Goal: Transaction & Acquisition: Purchase product/service

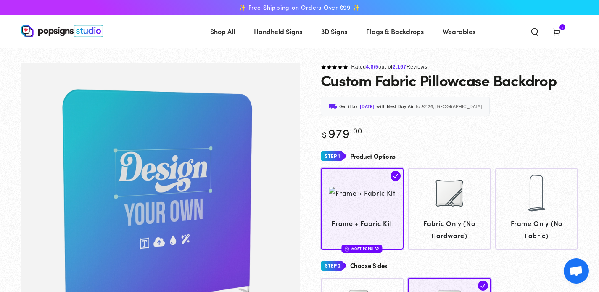
click at [564, 38] on span "Cart 1 1 item" at bounding box center [557, 31] width 22 height 19
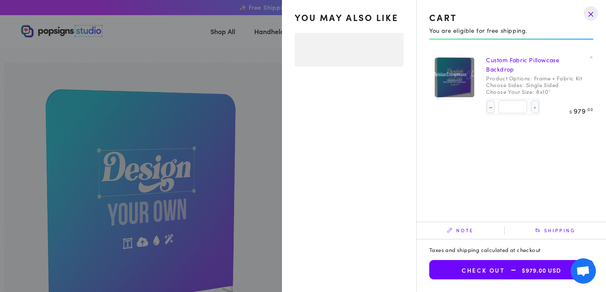
select select "**********"
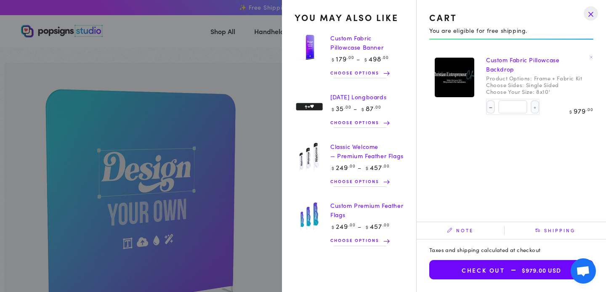
click at [588, 14] on drawer-close-button at bounding box center [591, 13] width 22 height 19
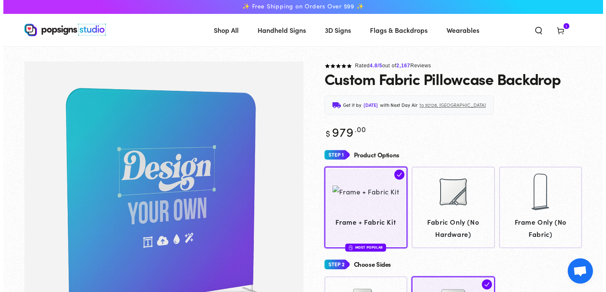
scroll to position [2, 0]
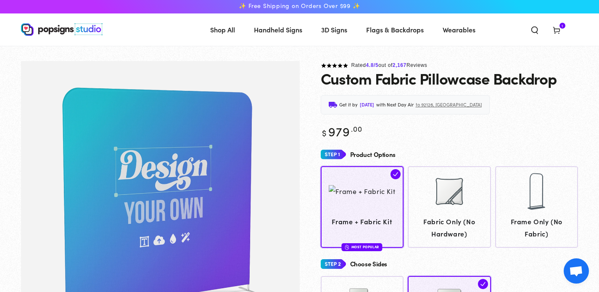
click at [554, 26] on icon at bounding box center [557, 30] width 8 height 8
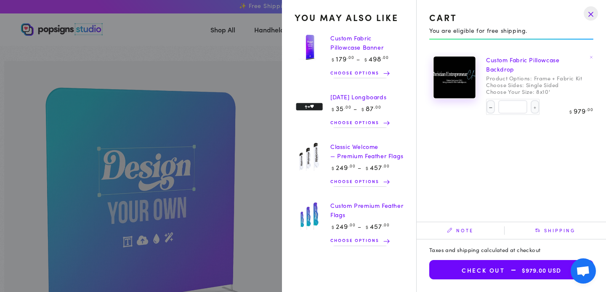
click at [461, 77] on img at bounding box center [454, 78] width 42 height 42
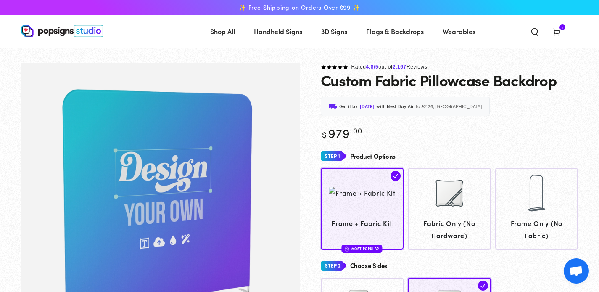
click at [557, 32] on icon at bounding box center [557, 31] width 8 height 8
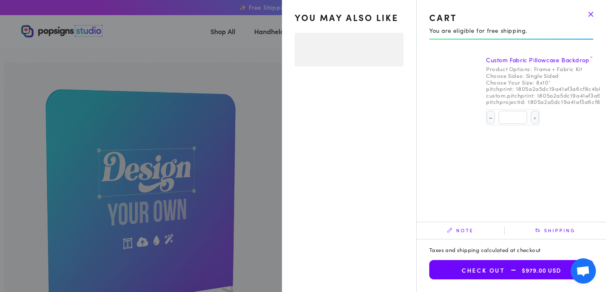
select select "**********"
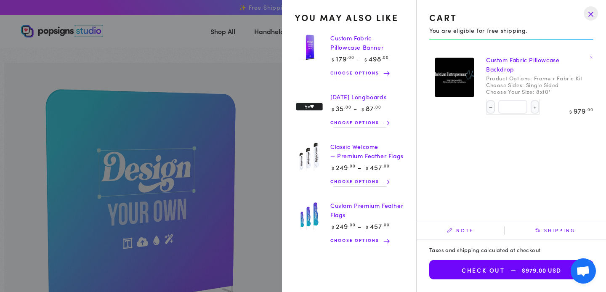
click at [337, 44] on link "Custom Fabric Pillowcase Banner" at bounding box center [356, 43] width 53 height 18
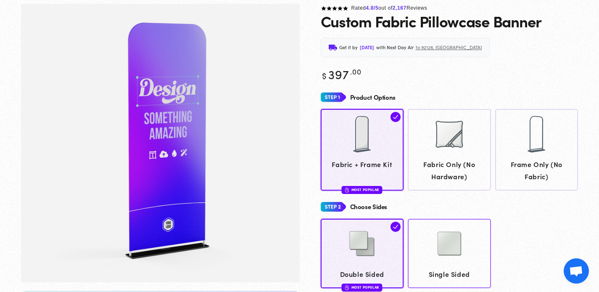
scroll to position [80, 0]
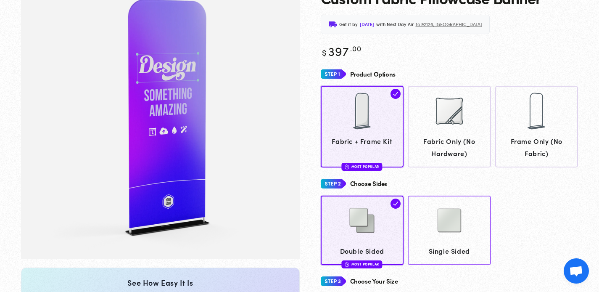
click at [460, 223] on img at bounding box center [450, 220] width 42 height 42
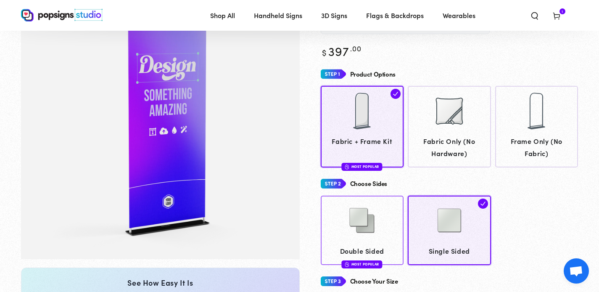
click at [364, 216] on img at bounding box center [362, 220] width 42 height 42
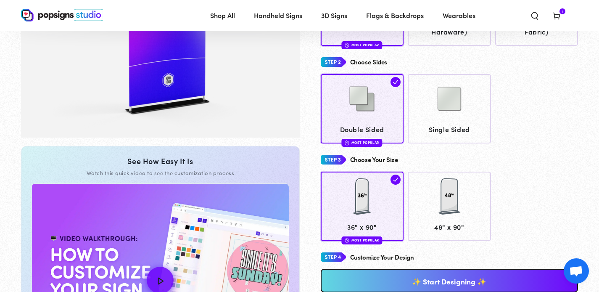
scroll to position [275, 0]
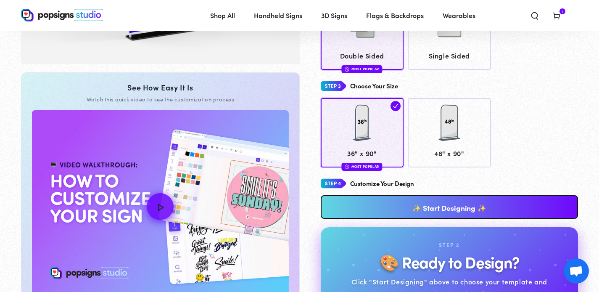
click at [516, 204] on link "✨ Start Designing ✨" at bounding box center [450, 207] width 258 height 24
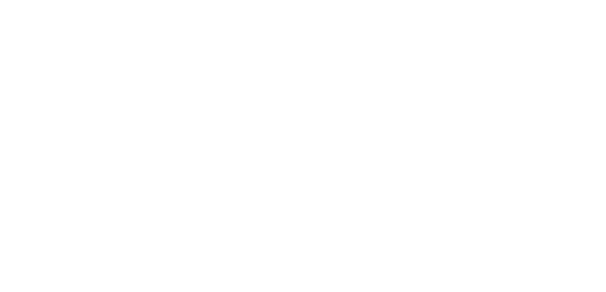
scroll to position [0, 0]
type textarea "An ancient tree with a door leading to a magical world"
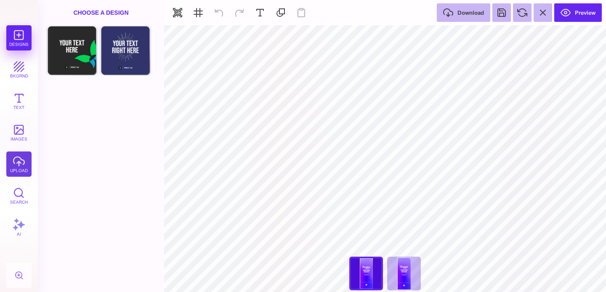
click at [24, 161] on button "upload" at bounding box center [18, 163] width 25 height 25
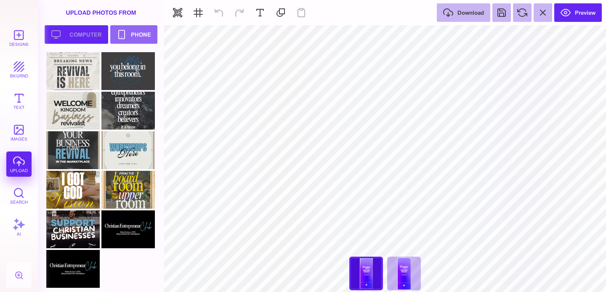
click at [93, 37] on button "Upload your artwork Computer" at bounding box center [77, 34] width 64 height 19
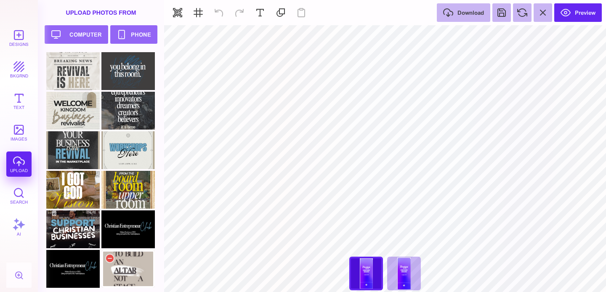
drag, startPoint x: 124, startPoint y: 269, endPoint x: 126, endPoint y: 262, distance: 7.6
click at [141, 274] on div at bounding box center [127, 269] width 53 height 38
type input "#000000"
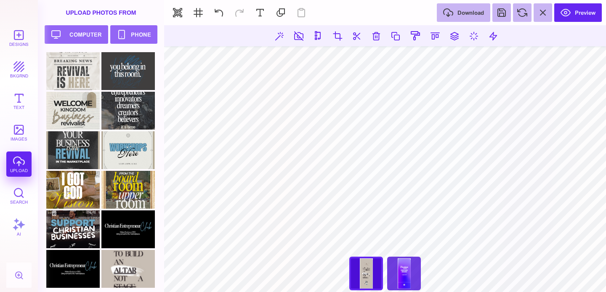
click at [412, 279] on div "36" x 90" Fabric Tension Display clone" at bounding box center [404, 274] width 34 height 34
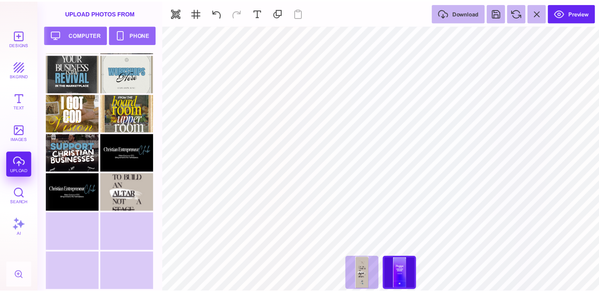
scroll to position [116, 0]
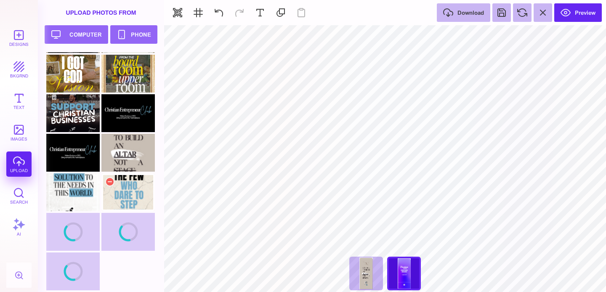
click at [132, 199] on div at bounding box center [127, 192] width 53 height 38
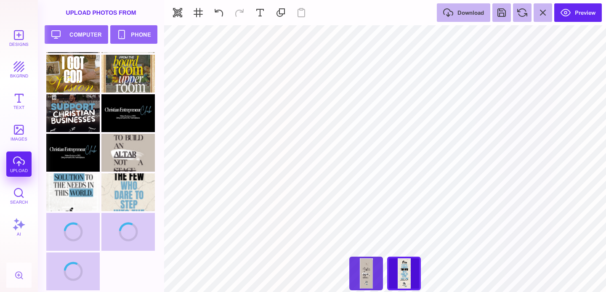
click at [379, 281] on div "36" x 90" Fabric Tension Display" at bounding box center [366, 274] width 34 height 34
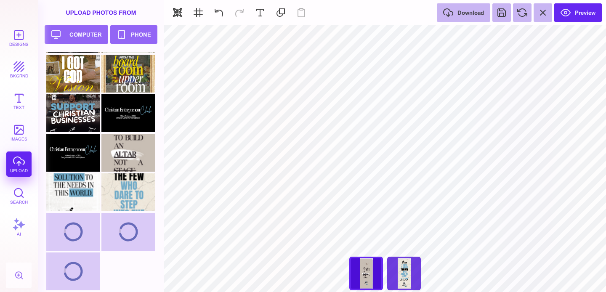
click at [413, 279] on div "36" x 90" Fabric Tension Display clone" at bounding box center [404, 274] width 34 height 34
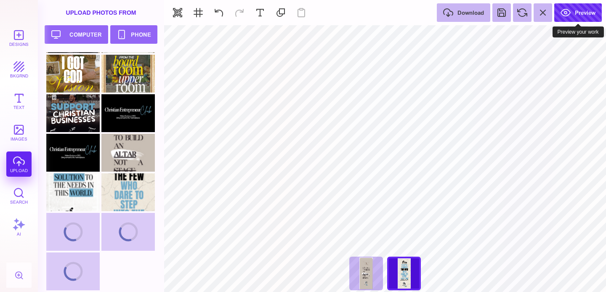
click at [589, 16] on button "Preview" at bounding box center [578, 12] width 48 height 19
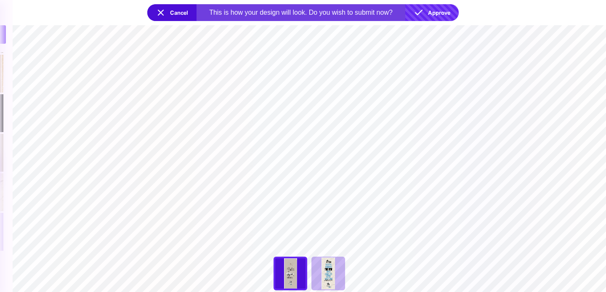
click at [448, 11] on button "Approve" at bounding box center [431, 12] width 53 height 17
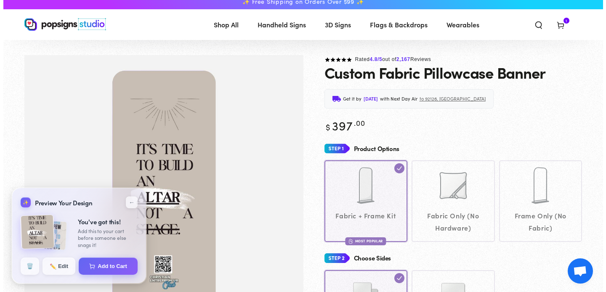
scroll to position [0, 0]
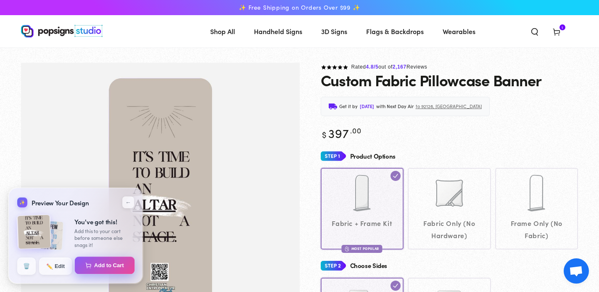
click at [104, 265] on button "Add to Cart" at bounding box center [105, 266] width 60 height 18
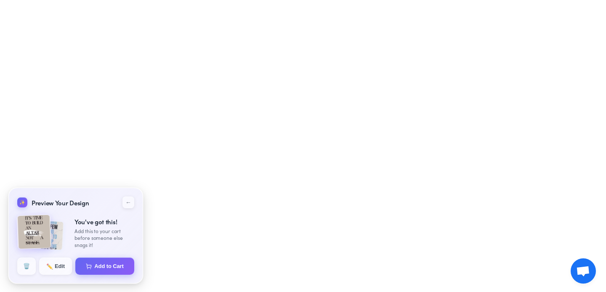
select select "**********"
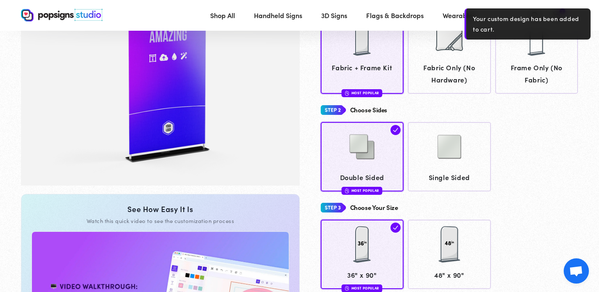
scroll to position [285, 0]
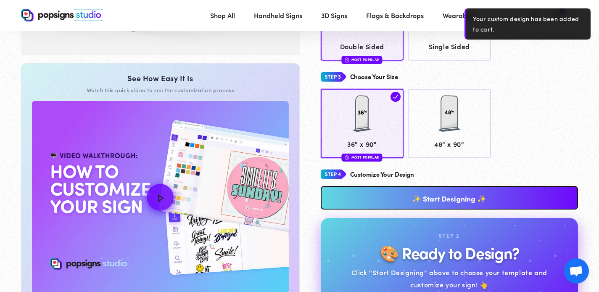
click at [486, 195] on link "✨ Start Designing ✨" at bounding box center [450, 198] width 258 height 24
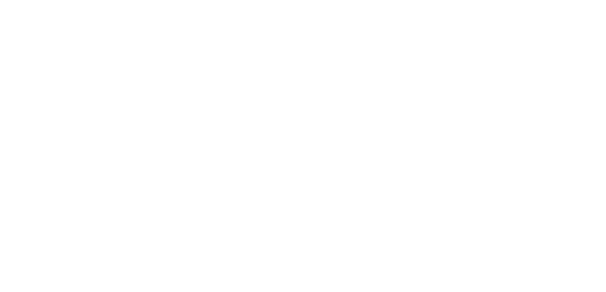
scroll to position [0, 0]
type textarea "An ancient tree with a door leading to a magical world"
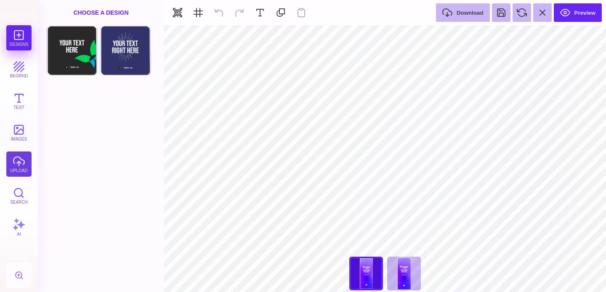
click at [21, 166] on button "upload" at bounding box center [18, 163] width 25 height 25
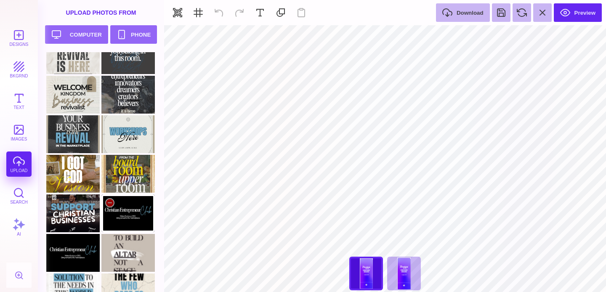
scroll to position [37, 0]
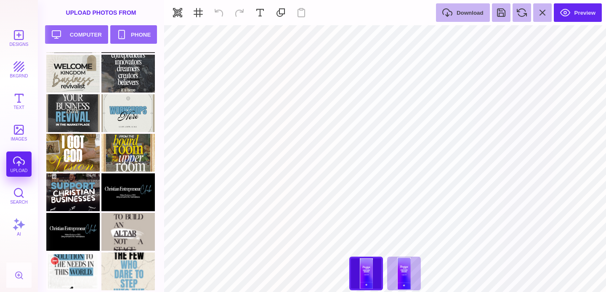
click at [72, 275] on div at bounding box center [72, 271] width 53 height 38
type input "#000000"
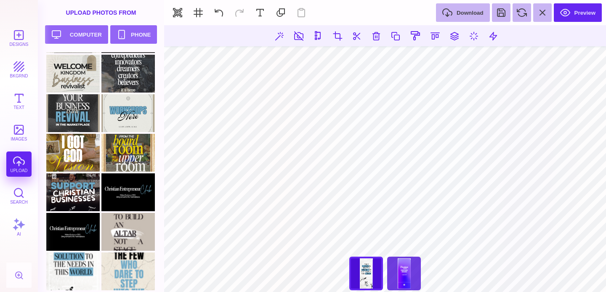
click at [407, 270] on div "36" x 90" Fabric Tension Display clone" at bounding box center [404, 274] width 34 height 34
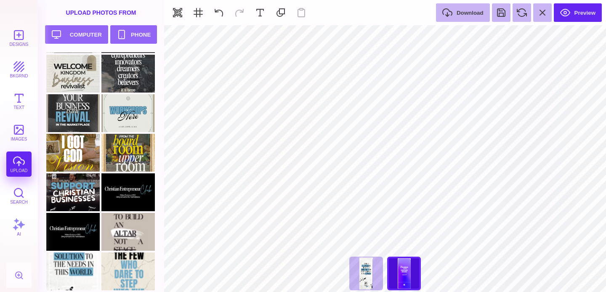
scroll to position [77, 0]
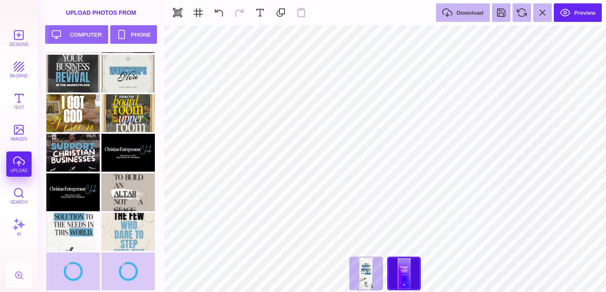
click at [127, 271] on div at bounding box center [103, 134] width 114 height 316
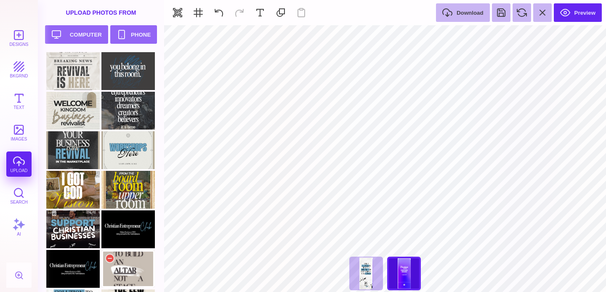
scroll to position [116, 0]
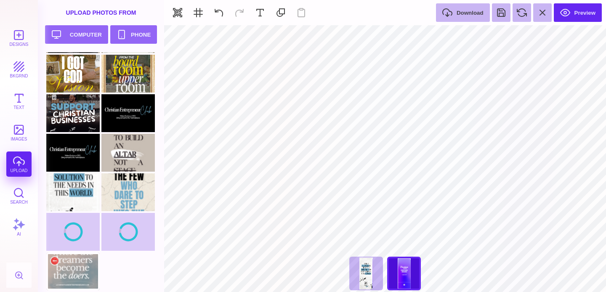
click at [85, 276] on div at bounding box center [72, 271] width 53 height 38
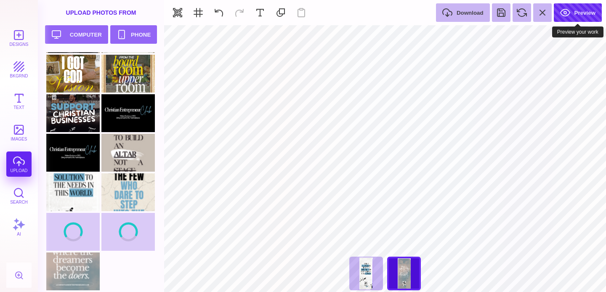
click at [578, 17] on button "Preview" at bounding box center [577, 12] width 48 height 19
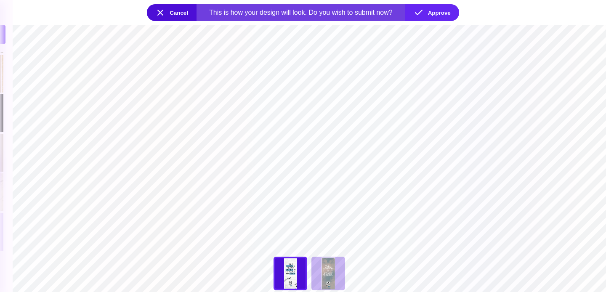
click at [166, 16] on button "Cancel" at bounding box center [172, 12] width 50 height 17
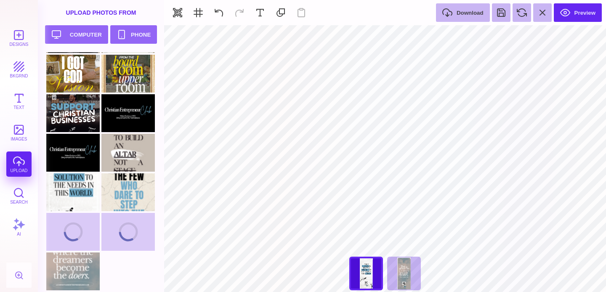
click at [367, 276] on div "**********" at bounding box center [385, 276] width 84 height 38
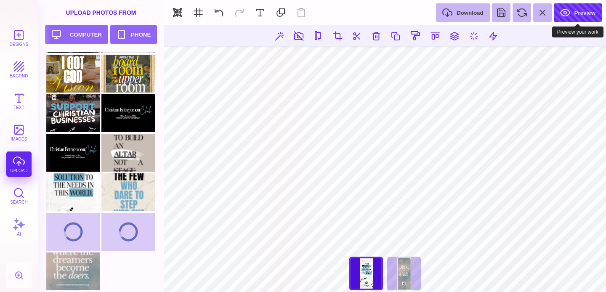
click at [583, 12] on button "Preview" at bounding box center [577, 12] width 48 height 19
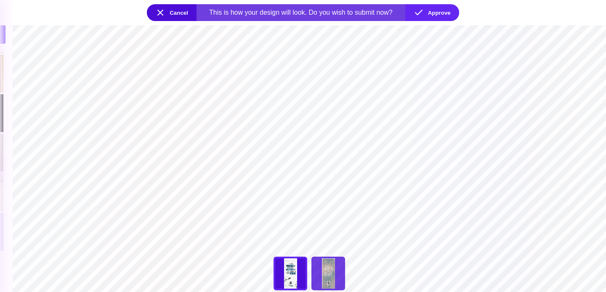
click at [340, 273] on div "36" x 90" Fabric Tension Display clone" at bounding box center [328, 274] width 34 height 34
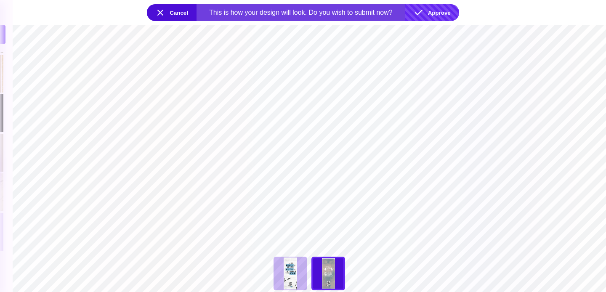
click at [451, 17] on button "Approve" at bounding box center [432, 12] width 54 height 17
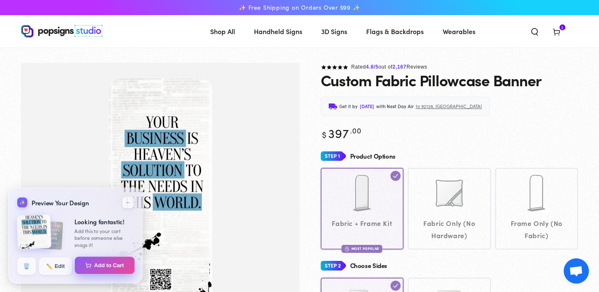
click at [114, 265] on button "Add to Cart" at bounding box center [105, 266] width 60 height 18
select select "**********"
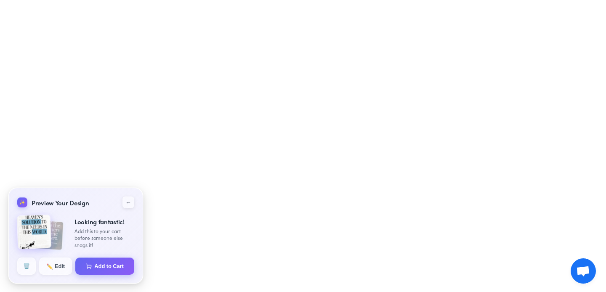
select select "**********"
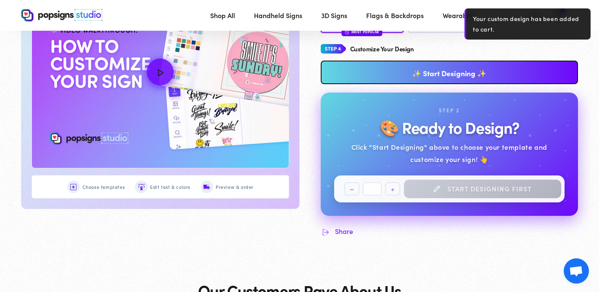
click at [439, 77] on link "✨ Start Designing ✨" at bounding box center [450, 73] width 258 height 24
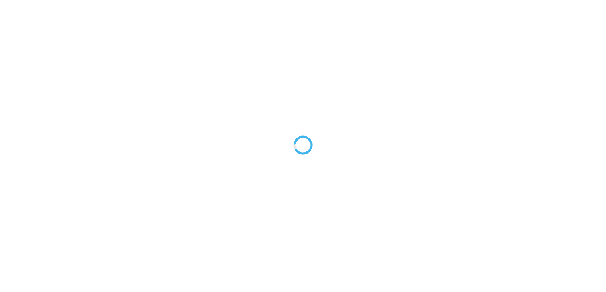
type textarea "An ancient tree with a door leading to a magical world"
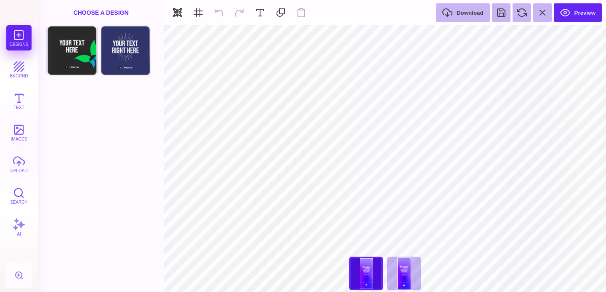
click at [24, 178] on div "Designs bkgrnd Text images upload Search AI" at bounding box center [19, 158] width 38 height 267
click at [16, 167] on button "upload" at bounding box center [18, 163] width 25 height 25
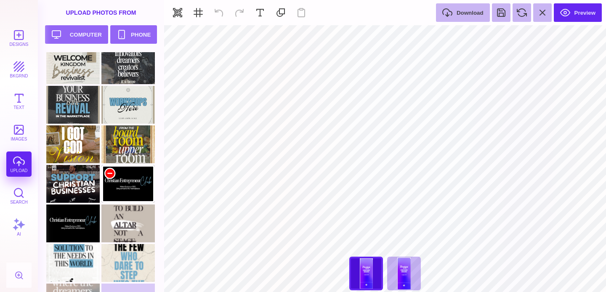
scroll to position [77, 0]
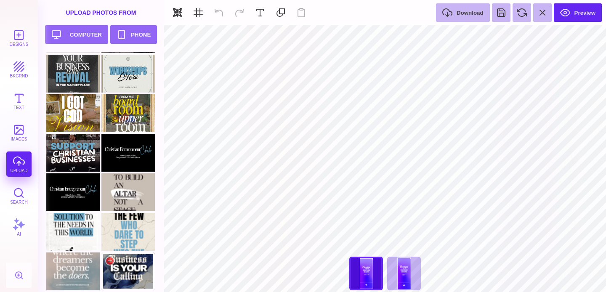
click at [131, 267] on div at bounding box center [127, 271] width 53 height 38
type input "#000000"
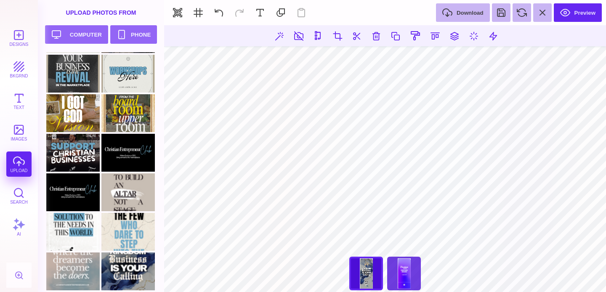
click at [403, 267] on div "36" x 90" Fabric Tension Display clone" at bounding box center [404, 274] width 34 height 34
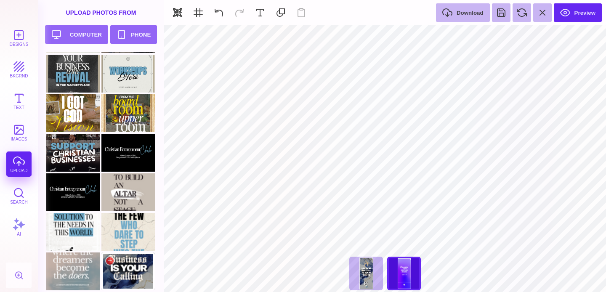
scroll to position [116, 0]
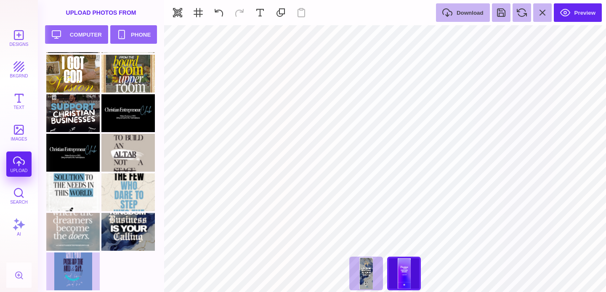
click at [69, 271] on div at bounding box center [103, 114] width 114 height 356
click at [82, 271] on div at bounding box center [72, 271] width 53 height 38
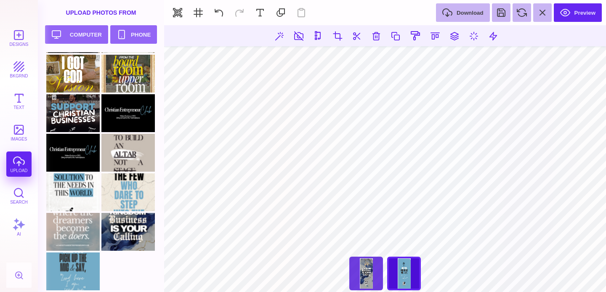
click at [365, 285] on div "36" x 90" Fabric Tension Display" at bounding box center [366, 274] width 34 height 34
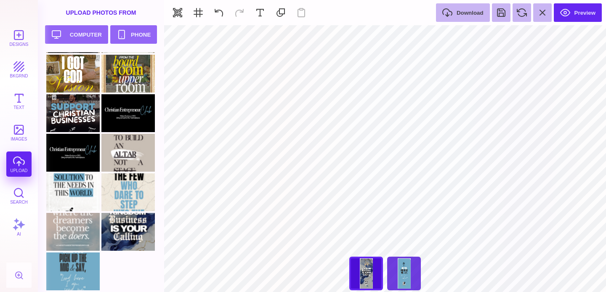
click at [395, 279] on div "36" x 90" Fabric Tension Display clone" at bounding box center [404, 274] width 34 height 34
click at [365, 269] on div "36" x 90" Fabric Tension Display" at bounding box center [366, 274] width 34 height 34
click at [413, 279] on div "36" x 90" Fabric Tension Display clone" at bounding box center [404, 274] width 34 height 34
click at [372, 278] on div "36" x 90" Fabric Tension Display" at bounding box center [366, 274] width 34 height 34
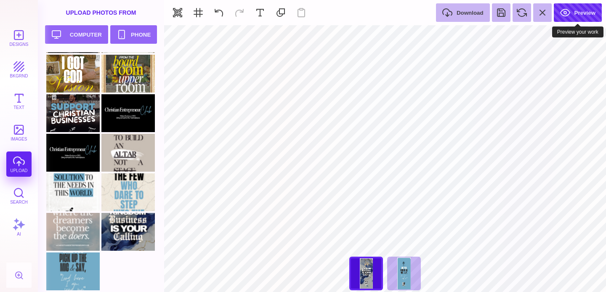
click at [578, 14] on button "Preview" at bounding box center [577, 12] width 48 height 19
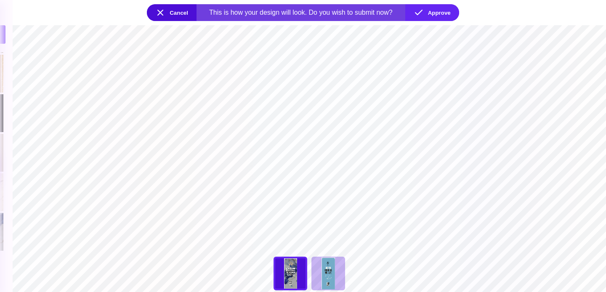
click at [299, 276] on div "**********" at bounding box center [309, 276] width 84 height 38
click at [325, 274] on div "36" x 90" Fabric Tension Display clone" at bounding box center [328, 274] width 34 height 34
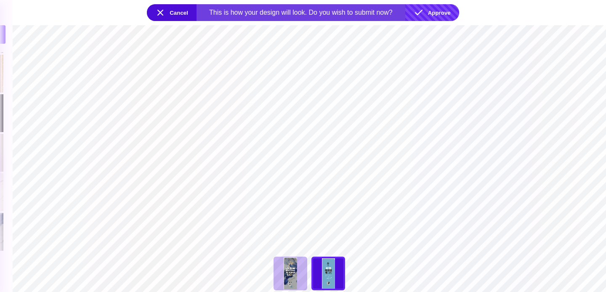
click at [451, 16] on button "Approve" at bounding box center [432, 12] width 54 height 17
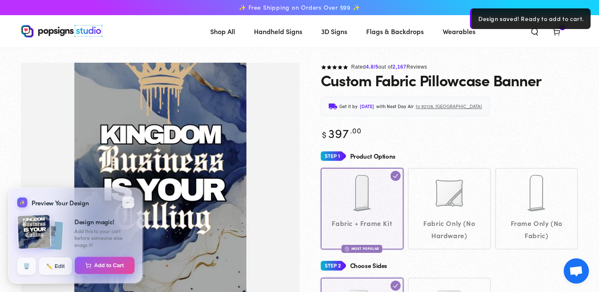
click at [111, 262] on button "Add to Cart" at bounding box center [105, 266] width 60 height 18
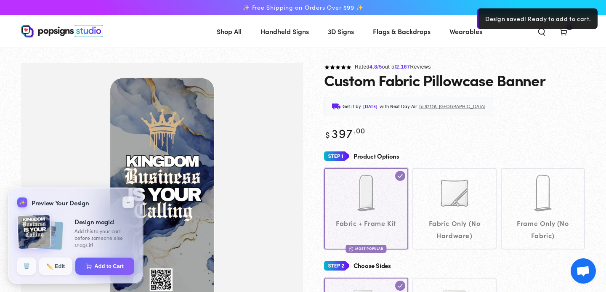
select select "**********"
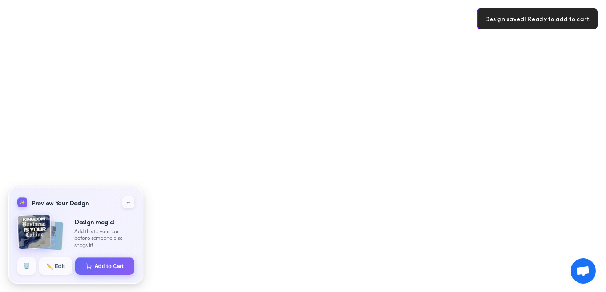
select select "**********"
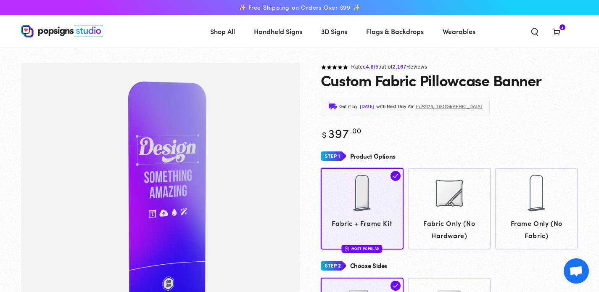
click at [562, 34] on span "Cart 4 4 items" at bounding box center [557, 31] width 22 height 19
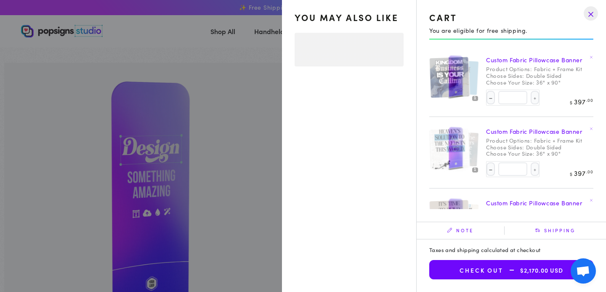
select select "**********"
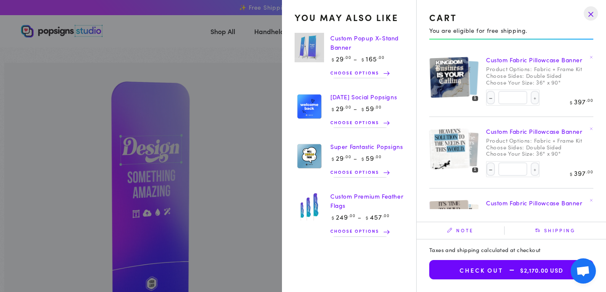
click at [308, 209] on img at bounding box center [308, 205] width 29 height 29
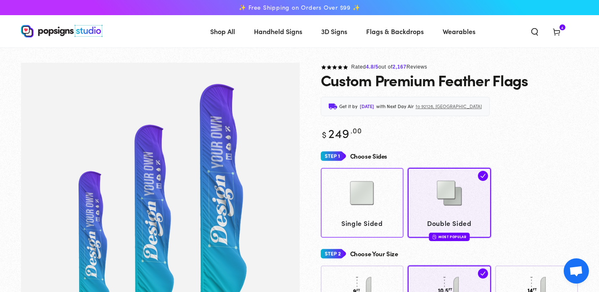
click at [360, 206] on img at bounding box center [362, 193] width 42 height 42
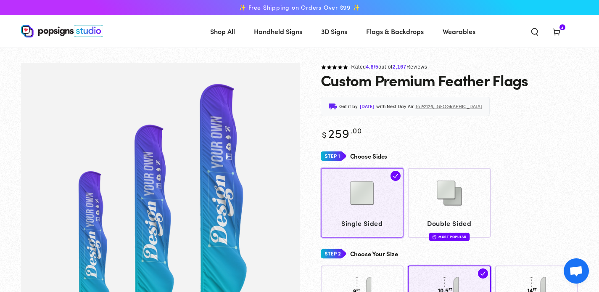
scroll to position [67, 0]
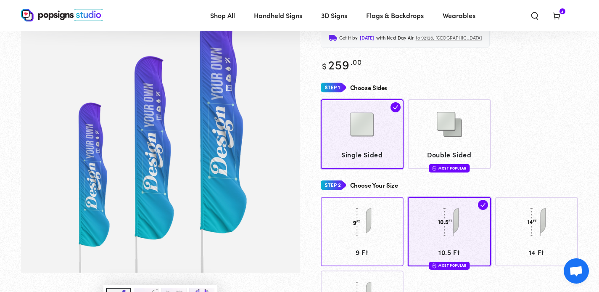
click at [354, 204] on img at bounding box center [362, 222] width 42 height 42
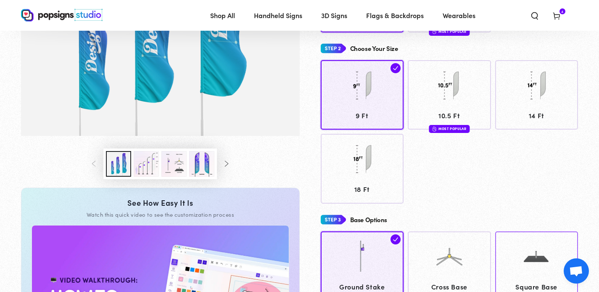
scroll to position [307, 0]
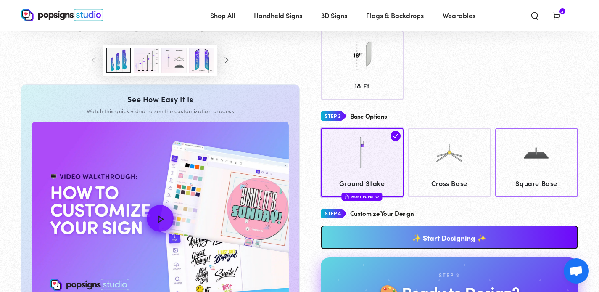
click at [546, 145] on img at bounding box center [537, 153] width 42 height 42
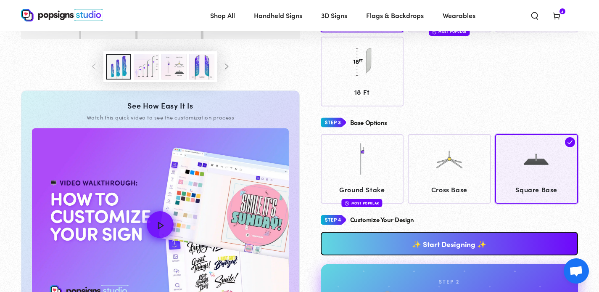
scroll to position [376, 0]
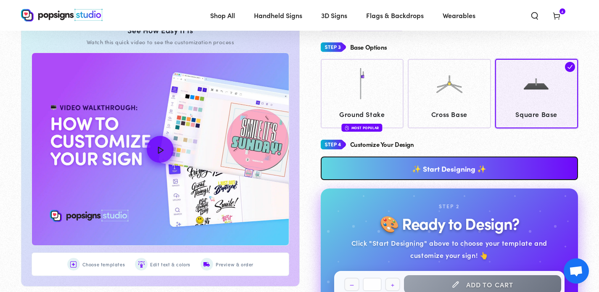
click at [474, 174] on link "✨ Start Designing ✨" at bounding box center [450, 168] width 258 height 24
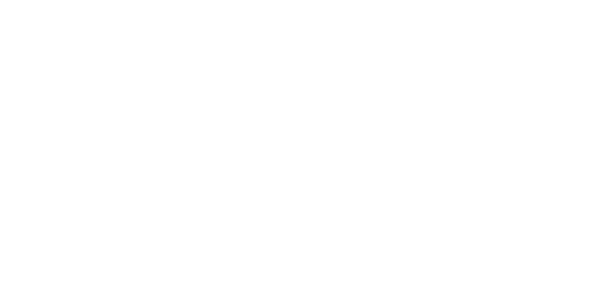
scroll to position [0, 0]
type textarea "An ancient tree with a door leading to a magical world"
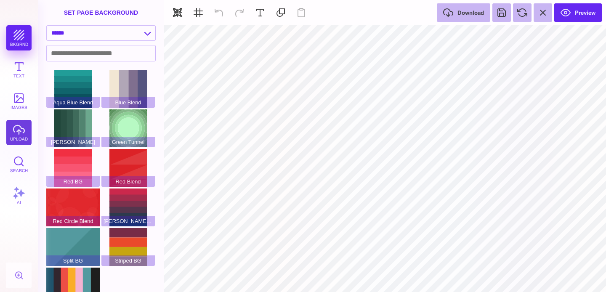
click at [14, 129] on button "upload" at bounding box center [18, 132] width 25 height 25
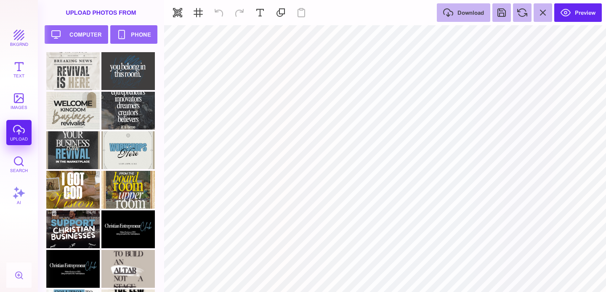
scroll to position [116, 0]
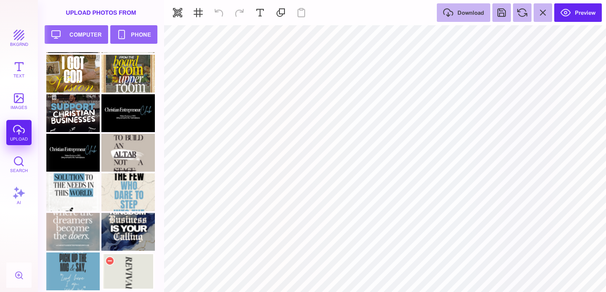
click at [139, 273] on div at bounding box center [127, 271] width 53 height 38
type input "#000000"
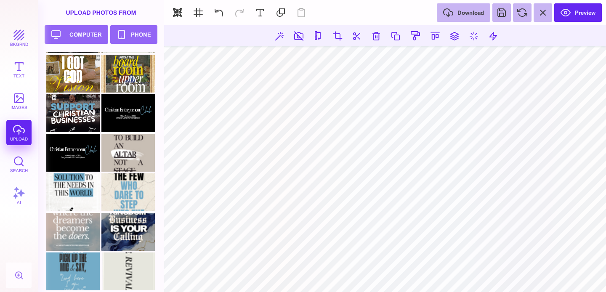
click at [352, 271] on section at bounding box center [385, 158] width 442 height 267
click at [573, 14] on button "Preview" at bounding box center [578, 12] width 48 height 19
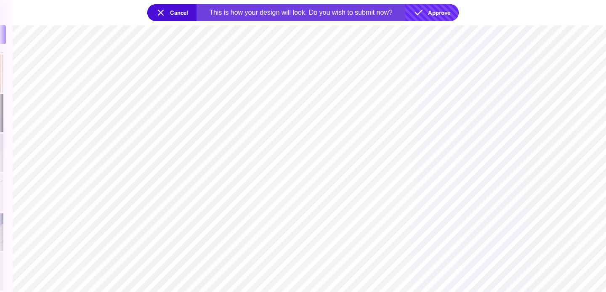
click at [453, 15] on button "Approve" at bounding box center [431, 12] width 53 height 17
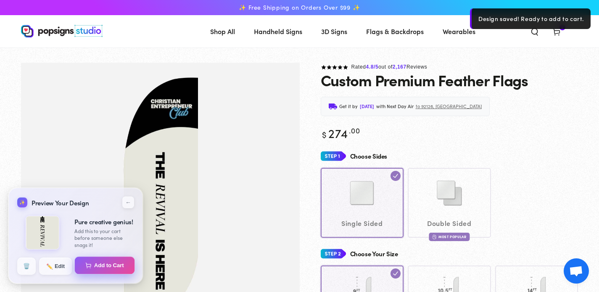
click at [98, 262] on button "Add to Cart" at bounding box center [105, 266] width 60 height 18
select select "**********"
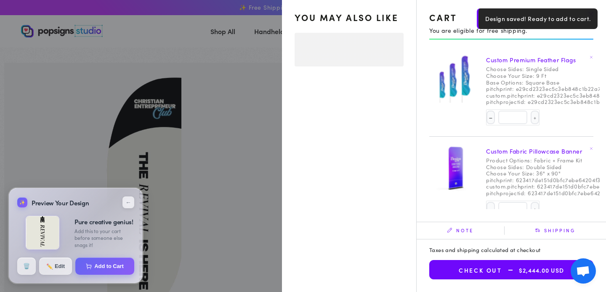
select select "**********"
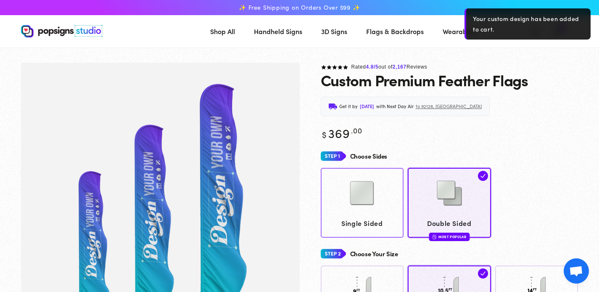
click at [383, 203] on div at bounding box center [362, 194] width 75 height 42
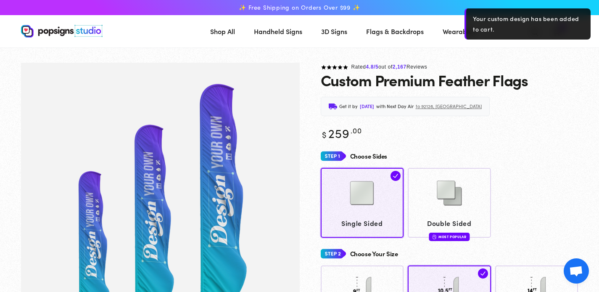
click at [536, 175] on div "Single Sided Double Sided Most Popular" at bounding box center [450, 202] width 258 height 69
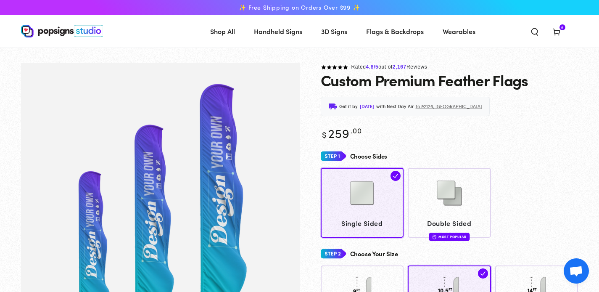
click at [562, 32] on span "Cart 5 5 items" at bounding box center [557, 31] width 22 height 19
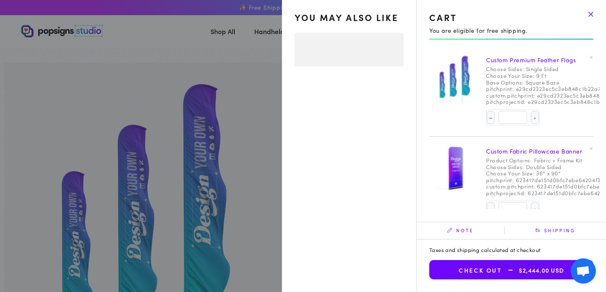
select select "**********"
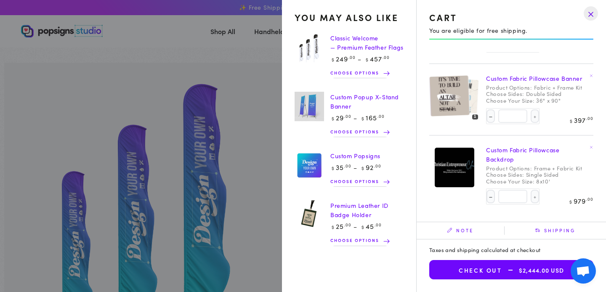
scroll to position [225, 0]
click at [341, 109] on link "Custom Popup X-Stand Banner" at bounding box center [364, 102] width 69 height 18
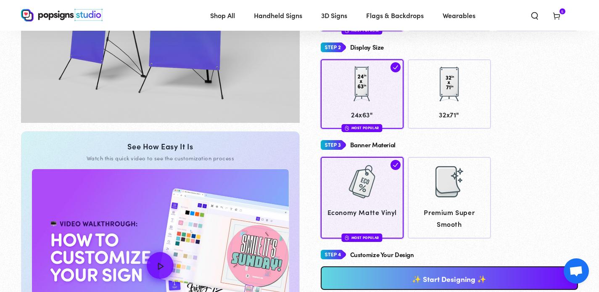
scroll to position [263, 0]
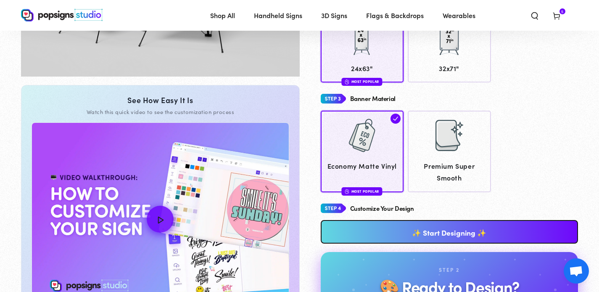
click at [442, 233] on link "✨ Start Designing ✨" at bounding box center [450, 232] width 258 height 24
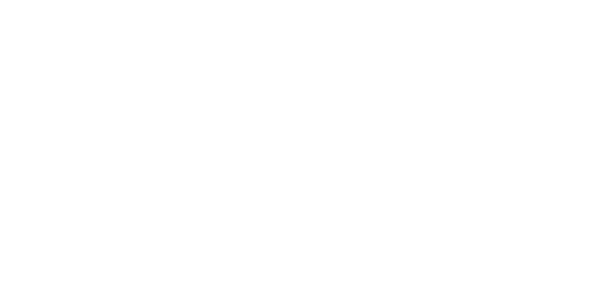
scroll to position [0, 0]
type textarea "An ancient tree with a door leading to a magical world"
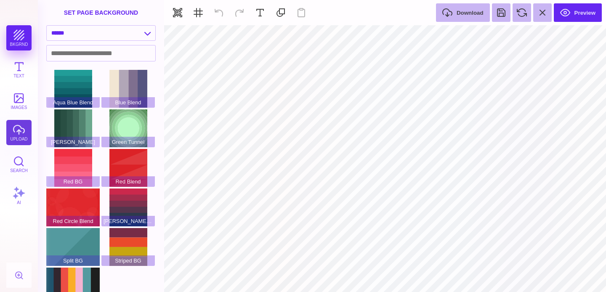
click at [21, 142] on button "upload" at bounding box center [18, 132] width 25 height 25
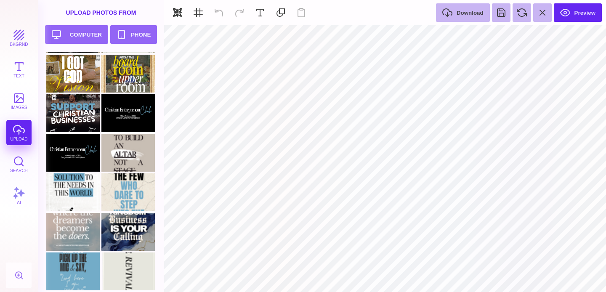
scroll to position [156, 0]
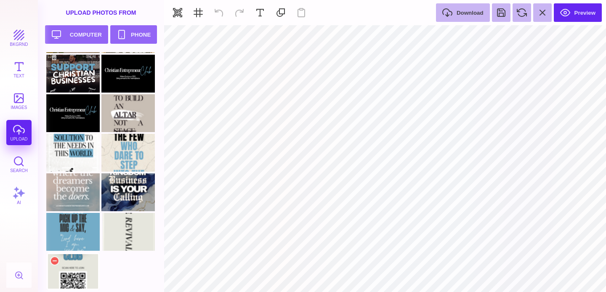
click at [64, 267] on div at bounding box center [72, 271] width 53 height 38
type input "#000000"
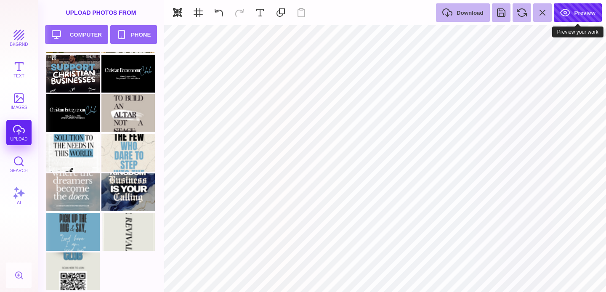
click at [567, 16] on button "Preview" at bounding box center [577, 12] width 48 height 19
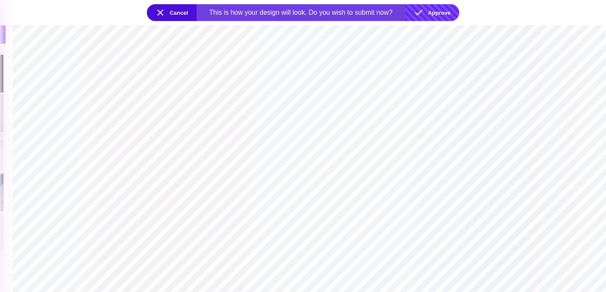
click at [441, 9] on button "Approve" at bounding box center [432, 12] width 54 height 17
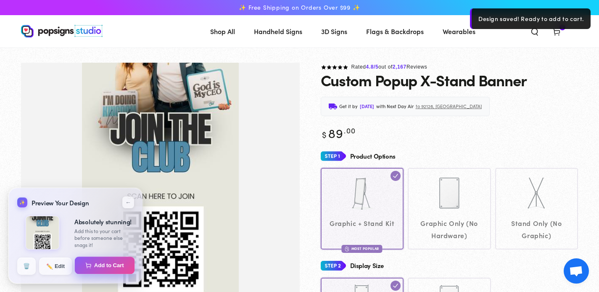
click at [103, 266] on button "Add to Cart" at bounding box center [105, 266] width 60 height 18
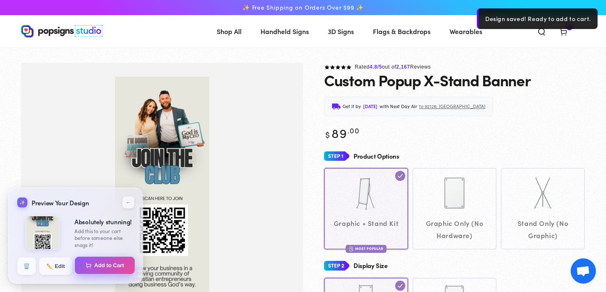
select select "**********"
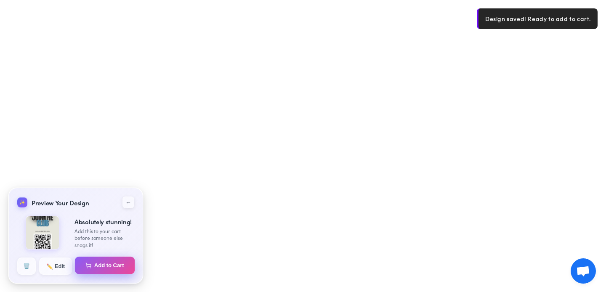
select select "**********"
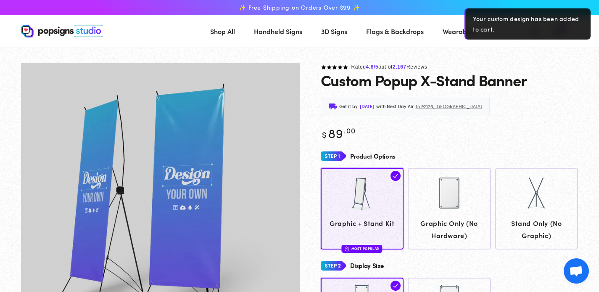
click at [535, 103] on div "Get it by [DATE] with Next Day Air to 92126, [GEOGRAPHIC_DATA]" at bounding box center [450, 106] width 258 height 19
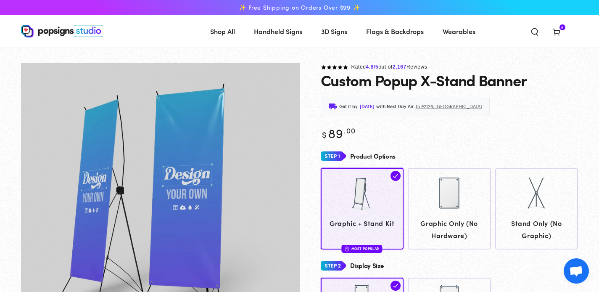
click at [558, 33] on icon at bounding box center [557, 31] width 8 height 8
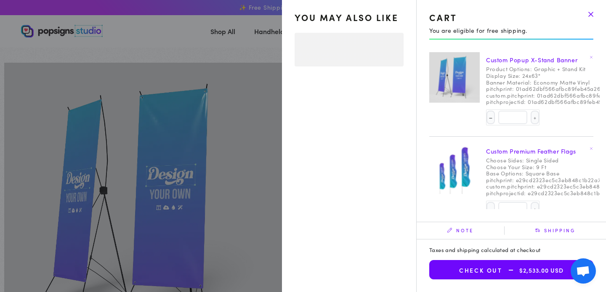
select select "**********"
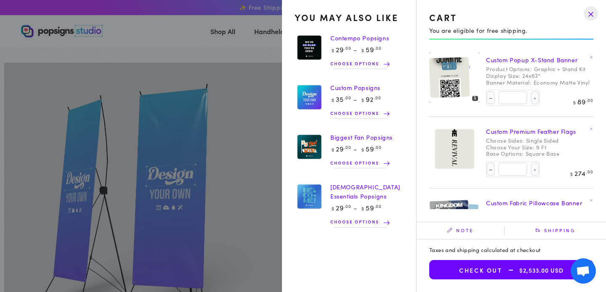
click at [320, 90] on img at bounding box center [308, 97] width 29 height 30
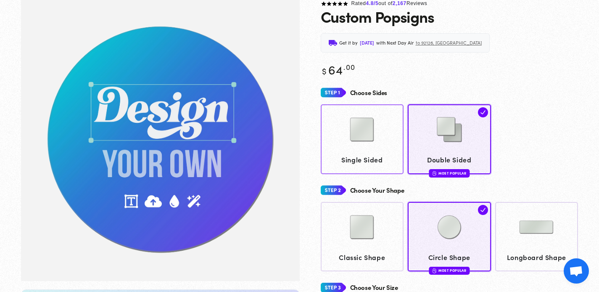
scroll to position [63, 0]
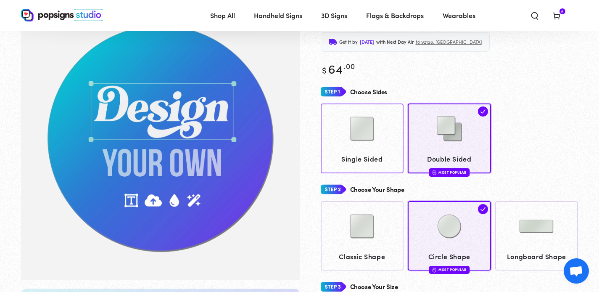
click at [346, 136] on img at bounding box center [362, 129] width 42 height 42
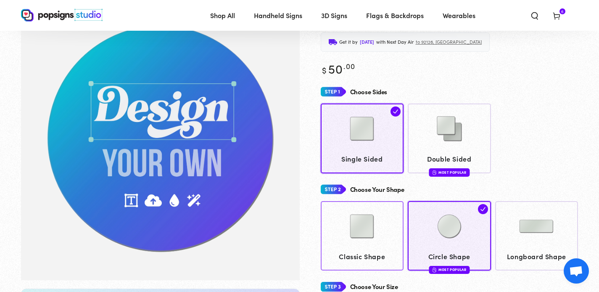
click at [353, 232] on img at bounding box center [362, 226] width 42 height 42
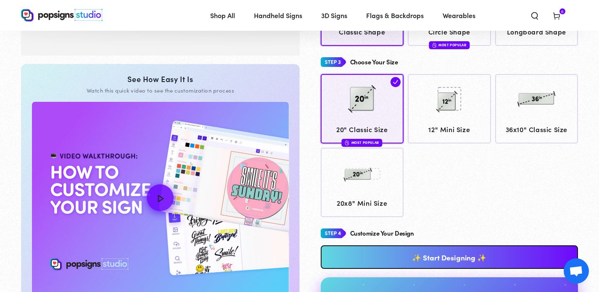
scroll to position [400, 0]
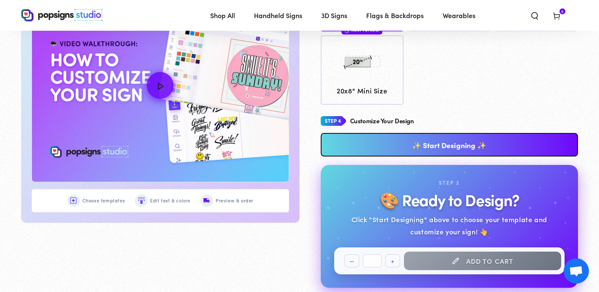
click at [458, 142] on link "✨ Start Designing ✨" at bounding box center [450, 145] width 258 height 24
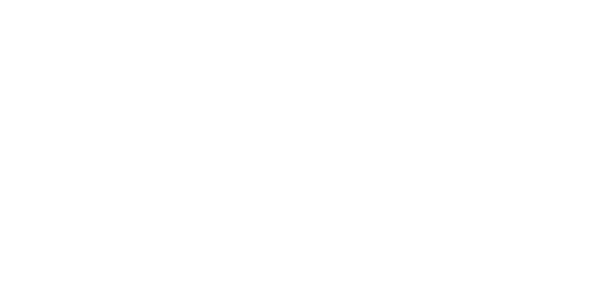
scroll to position [0, 0]
type textarea "An ancient tree with a door leading to a magical world"
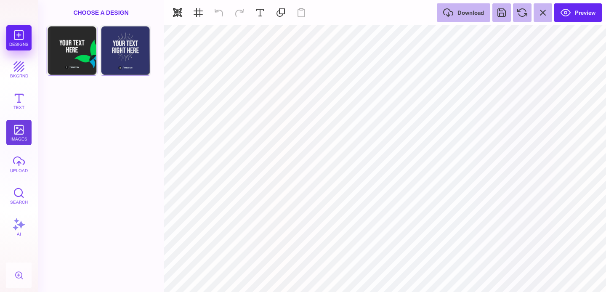
click at [21, 129] on button "images" at bounding box center [18, 132] width 25 height 25
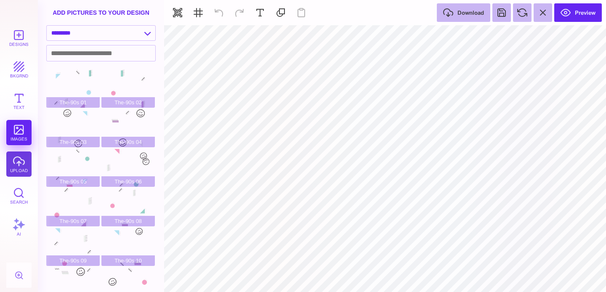
click at [21, 165] on button "upload" at bounding box center [18, 163] width 25 height 25
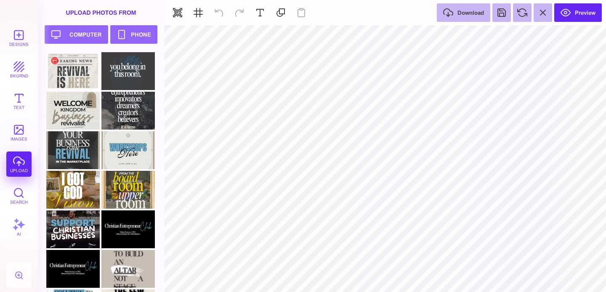
click at [75, 85] on div at bounding box center [72, 71] width 53 height 38
type input "#000000"
click at [577, 16] on button "Preview" at bounding box center [578, 12] width 48 height 19
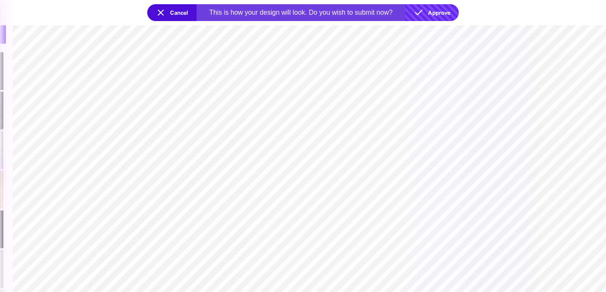
click at [443, 8] on button "Approve" at bounding box center [431, 12] width 53 height 17
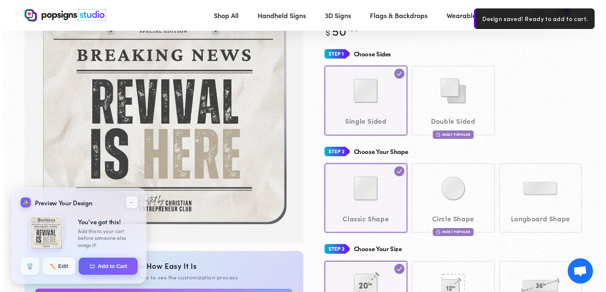
scroll to position [120, 0]
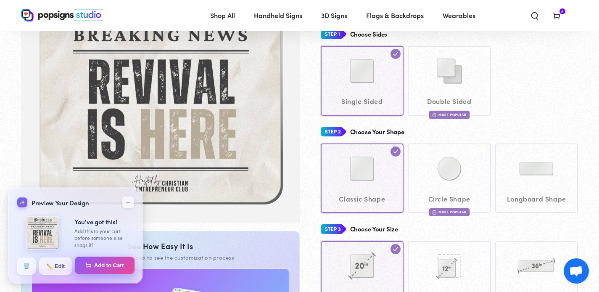
click at [100, 262] on button "Add to Cart" at bounding box center [105, 266] width 60 height 18
select select "**********"
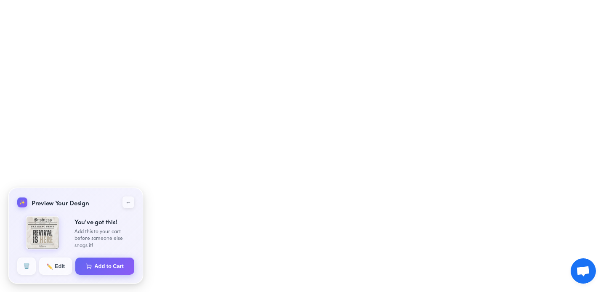
select select "**********"
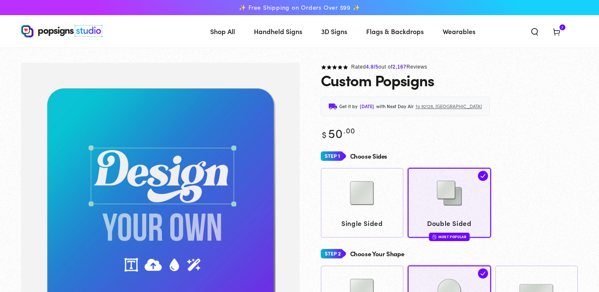
scroll to position [116, 0]
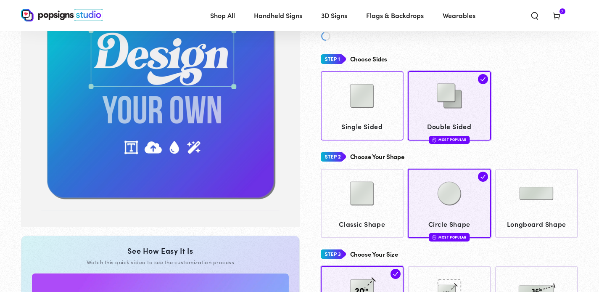
click at [345, 121] on span "Single Sided" at bounding box center [362, 126] width 75 height 12
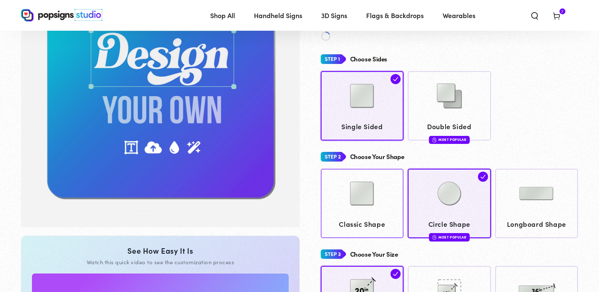
click at [346, 197] on img at bounding box center [362, 193] width 42 height 42
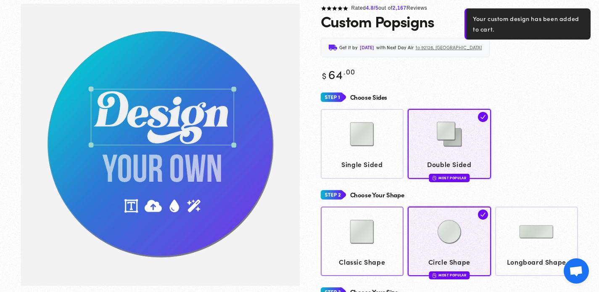
scroll to position [63, 0]
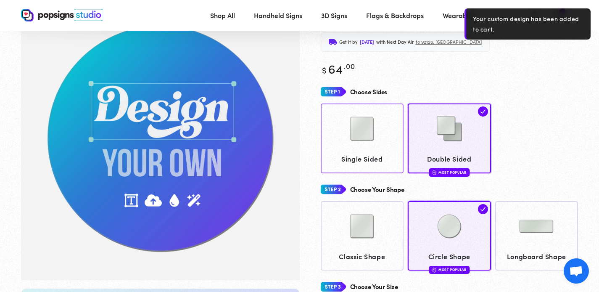
click at [344, 108] on img at bounding box center [362, 129] width 42 height 42
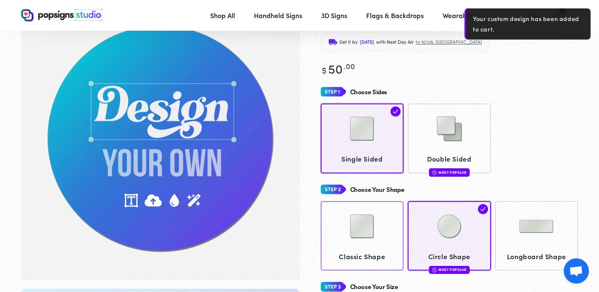
click at [376, 228] on img at bounding box center [362, 226] width 42 height 42
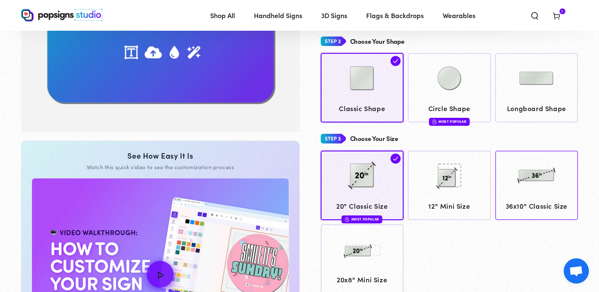
scroll to position [444, 0]
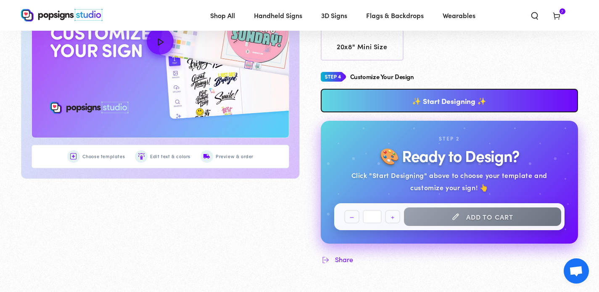
click at [451, 103] on link "✨ Start Designing ✨" at bounding box center [450, 101] width 258 height 24
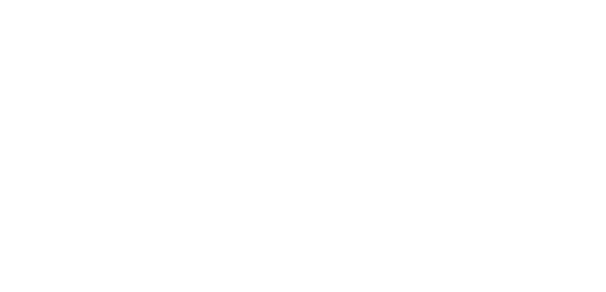
scroll to position [0, 0]
type textarea "An ancient tree with a door leading to a magical world"
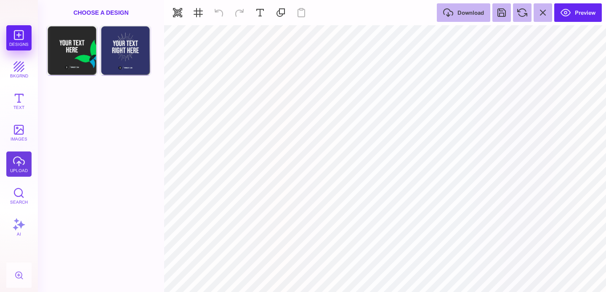
click at [29, 165] on button "upload" at bounding box center [18, 163] width 25 height 25
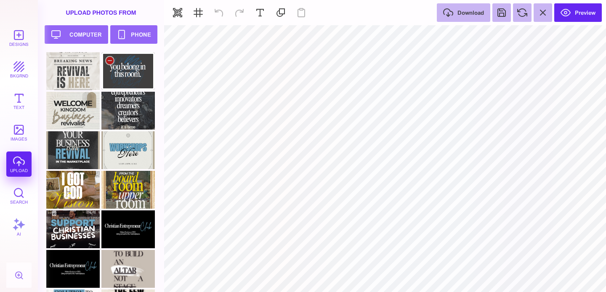
click at [119, 74] on div at bounding box center [127, 71] width 53 height 38
type input "#000000"
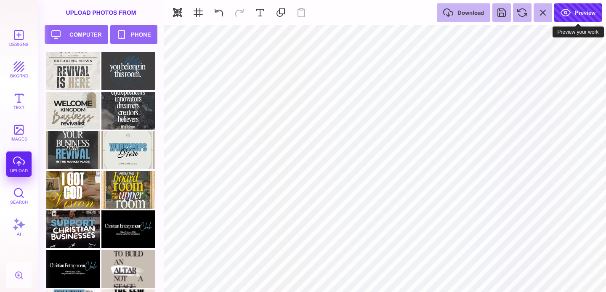
click at [579, 9] on button "Preview" at bounding box center [578, 12] width 48 height 19
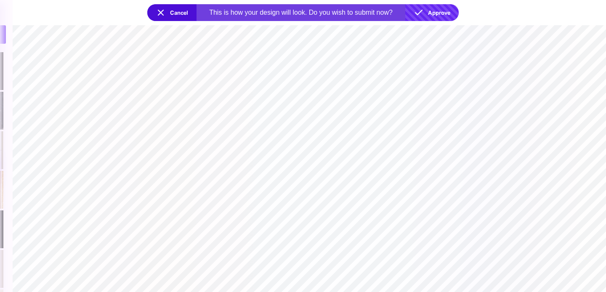
click at [454, 10] on button "Approve" at bounding box center [431, 12] width 53 height 17
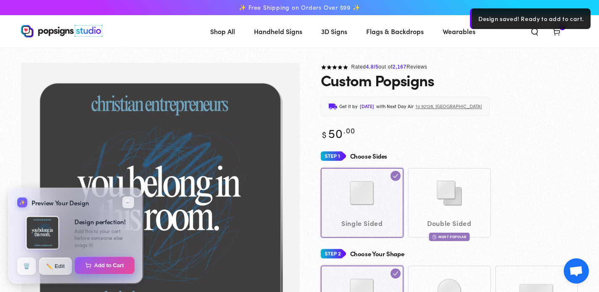
click at [102, 264] on button "Add to Cart" at bounding box center [105, 266] width 60 height 18
select select "**********"
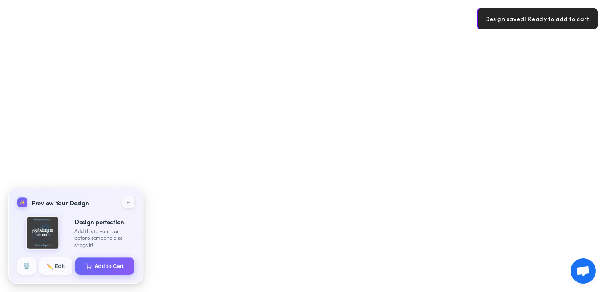
select select "**********"
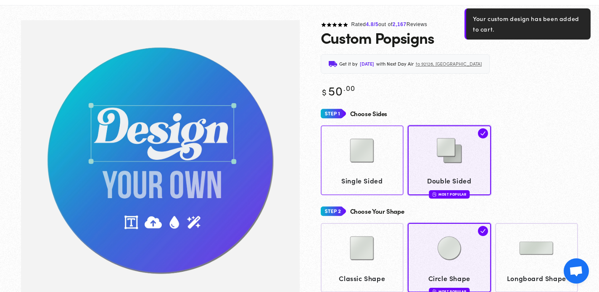
scroll to position [63, 0]
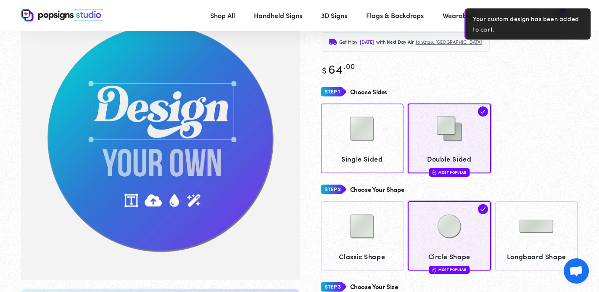
click at [348, 157] on span "Single Sided" at bounding box center [362, 159] width 75 height 12
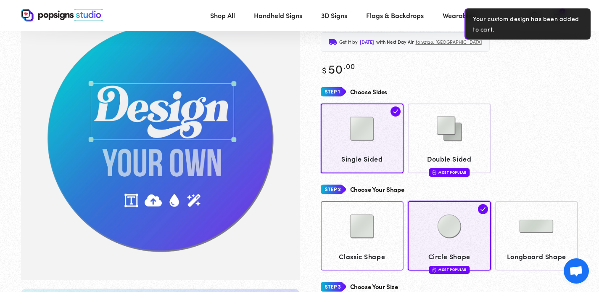
click at [351, 236] on img at bounding box center [362, 226] width 42 height 42
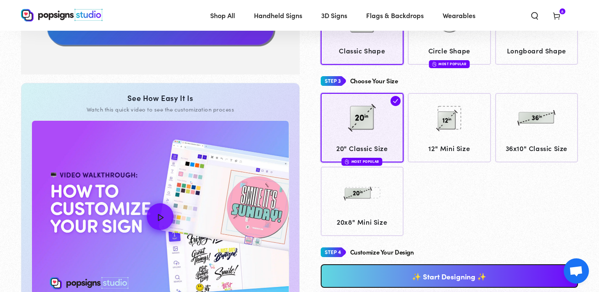
click at [491, 273] on link "✨ Start Designing ✨" at bounding box center [450, 276] width 258 height 24
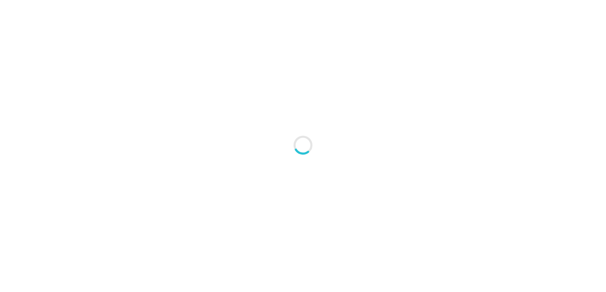
type textarea "An ancient tree with a door leading to a magical world"
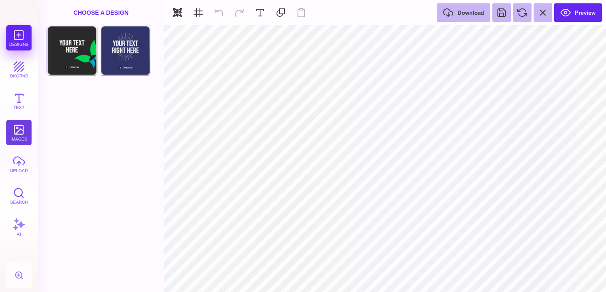
click at [21, 130] on button "images" at bounding box center [18, 132] width 25 height 25
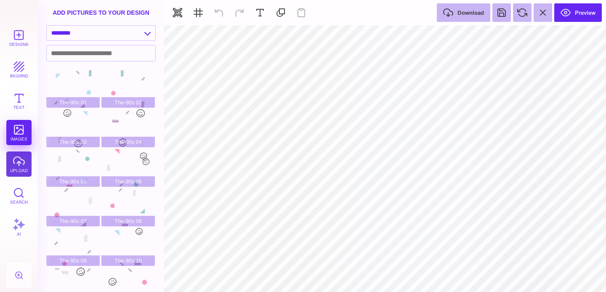
click at [19, 176] on button "upload" at bounding box center [18, 163] width 25 height 25
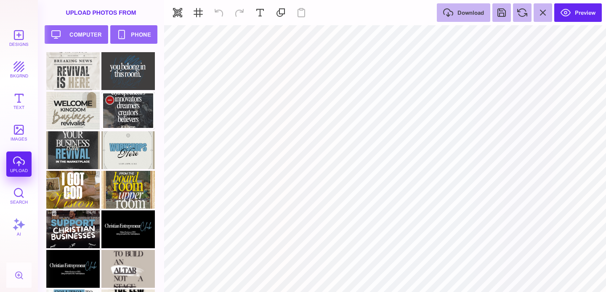
click at [125, 104] on div at bounding box center [127, 111] width 53 height 38
type input "#000000"
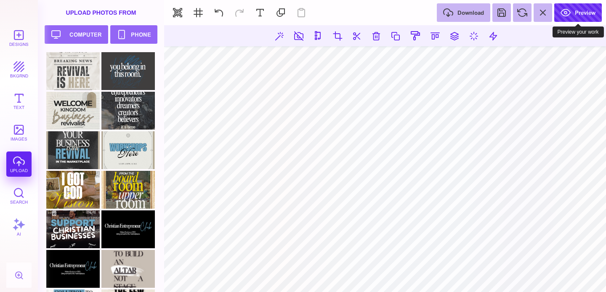
click at [567, 16] on button "Preview" at bounding box center [578, 12] width 48 height 19
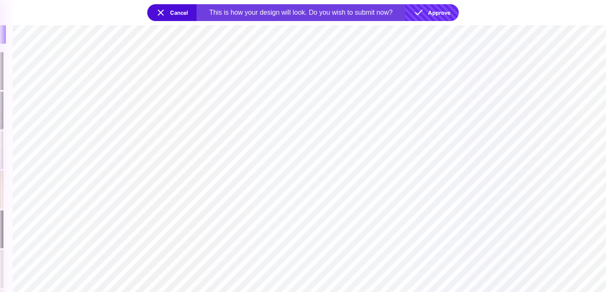
click at [451, 10] on button "Approve" at bounding box center [431, 12] width 53 height 17
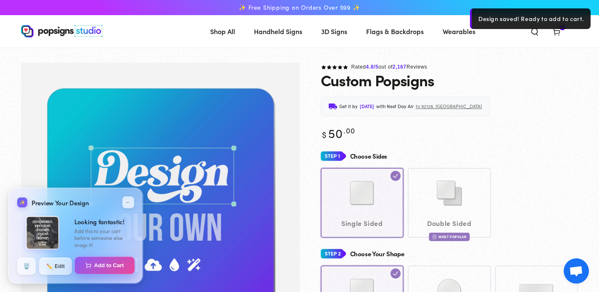
click at [121, 264] on button "Add to Cart" at bounding box center [105, 266] width 60 height 18
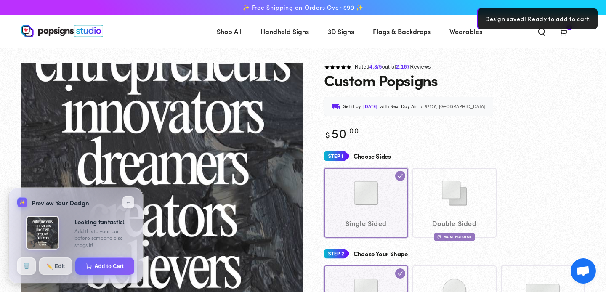
select select "**********"
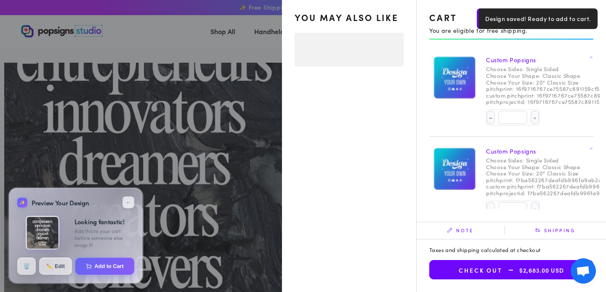
select select "**********"
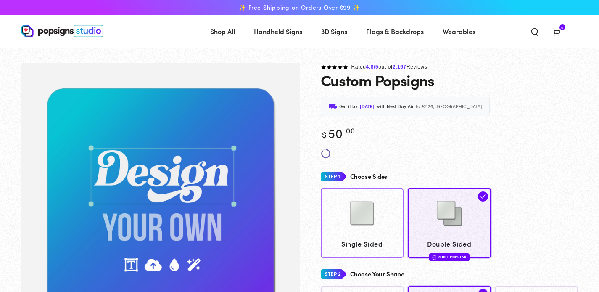
click at [362, 221] on img at bounding box center [362, 213] width 42 height 42
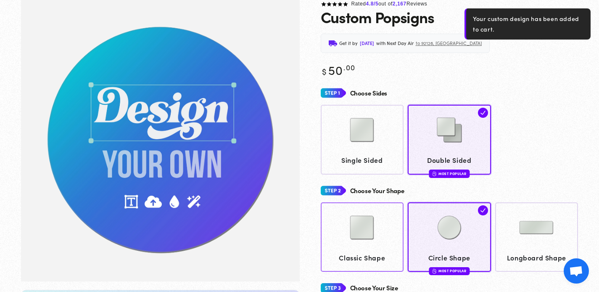
scroll to position [61, 0]
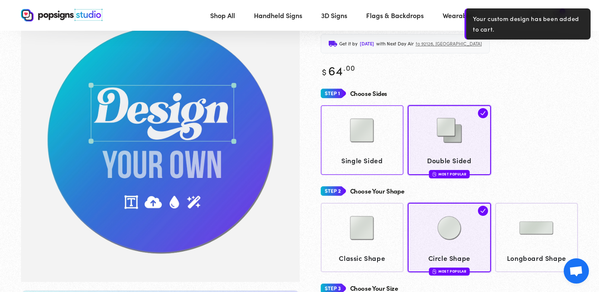
click at [360, 128] on img at bounding box center [362, 130] width 42 height 42
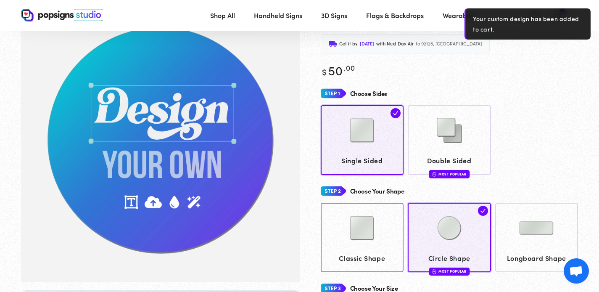
click at [349, 228] on img at bounding box center [362, 228] width 42 height 42
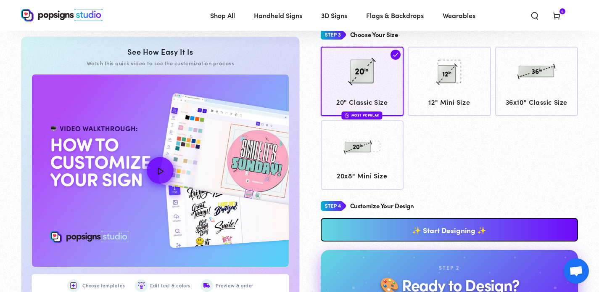
click at [464, 232] on link "✨ Start Designing ✨" at bounding box center [450, 230] width 258 height 24
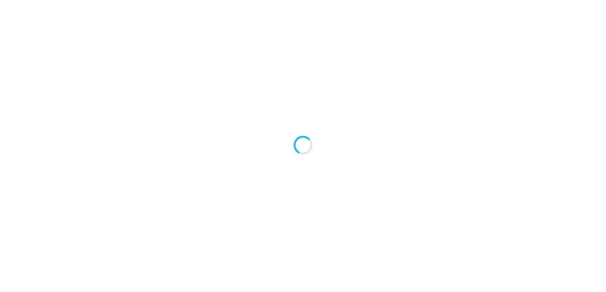
type textarea "An ancient tree with a door leading to a magical world"
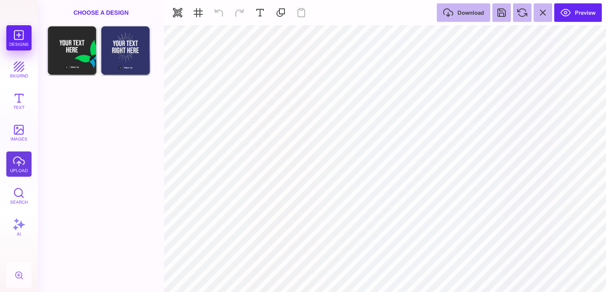
click at [15, 159] on button "upload" at bounding box center [18, 163] width 25 height 25
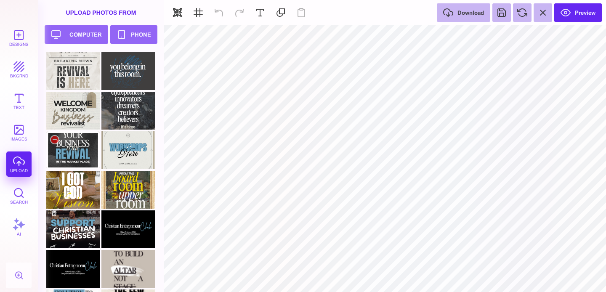
click at [79, 151] on div at bounding box center [72, 150] width 53 height 38
type input "#000000"
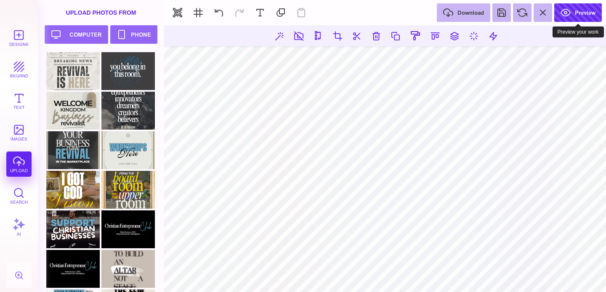
click at [579, 11] on button "Preview" at bounding box center [578, 12] width 48 height 19
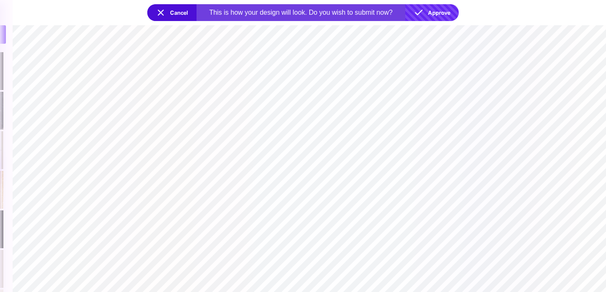
click at [451, 7] on button "Approve" at bounding box center [431, 12] width 53 height 17
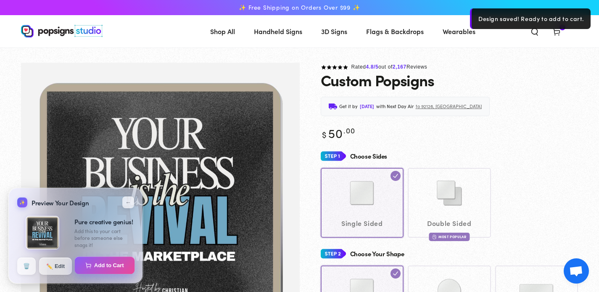
click at [113, 266] on button "Add to Cart" at bounding box center [105, 266] width 60 height 18
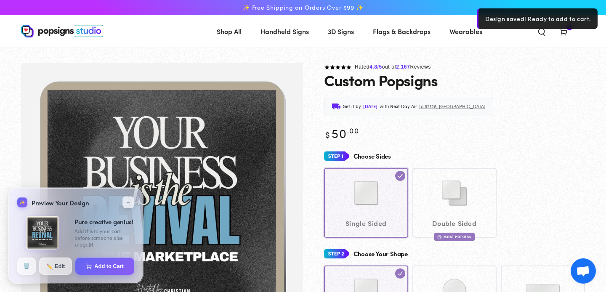
select select "**********"
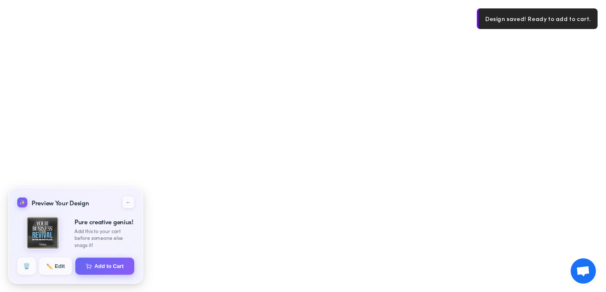
select select "**********"
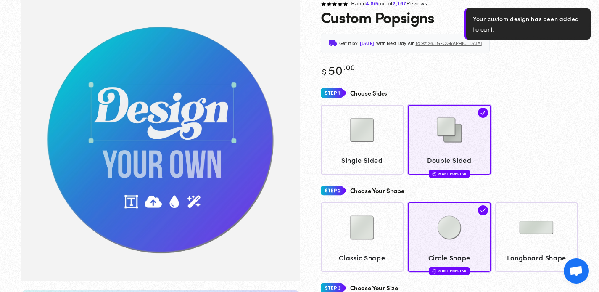
scroll to position [63, 0]
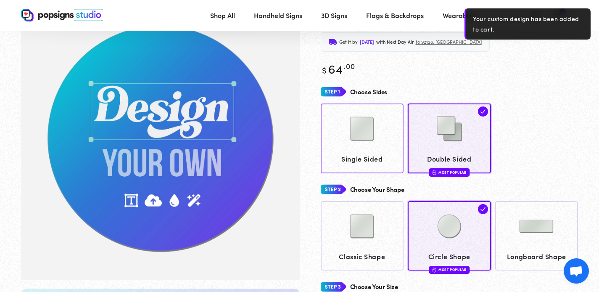
click at [366, 143] on img at bounding box center [362, 129] width 42 height 42
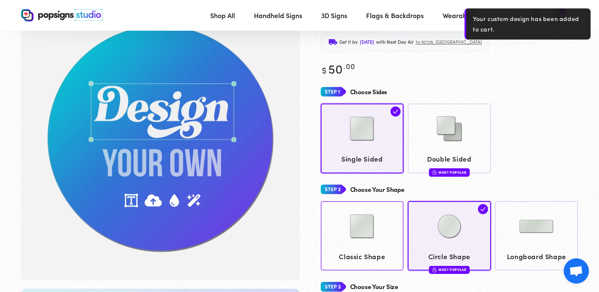
click at [352, 233] on img at bounding box center [362, 226] width 42 height 42
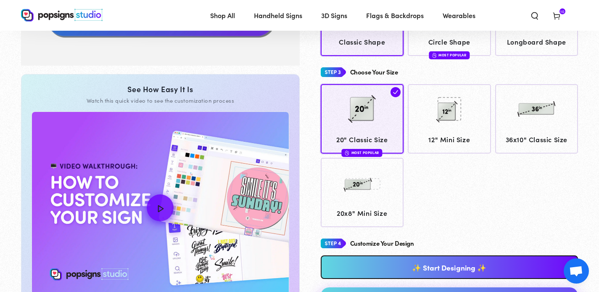
click at [511, 269] on link "✨ Start Designing ✨" at bounding box center [450, 267] width 258 height 24
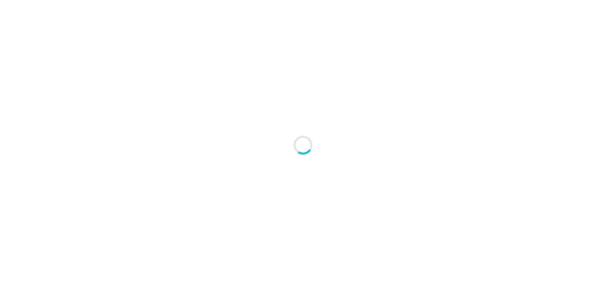
type textarea "An ancient tree with a door leading to a magical world"
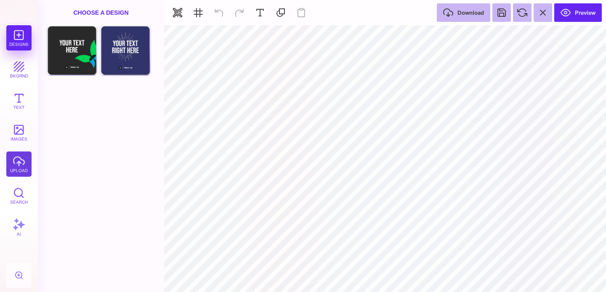
click at [15, 166] on button "upload" at bounding box center [18, 163] width 25 height 25
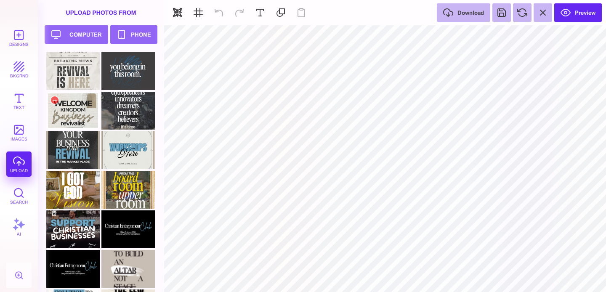
click at [78, 111] on div at bounding box center [72, 111] width 53 height 38
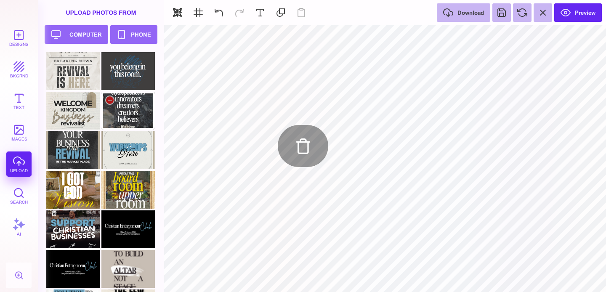
type input "#F1F1F2"
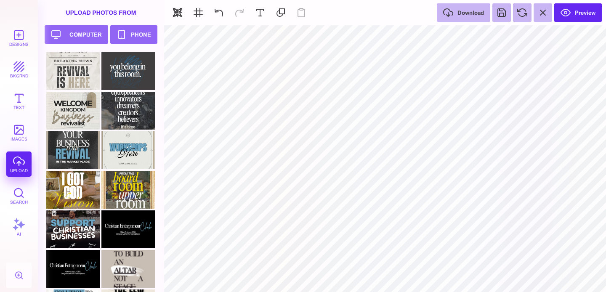
click at [115, 8] on div "Upload Photos From" at bounding box center [101, 12] width 126 height 25
click at [18, 40] on button "Designs" at bounding box center [18, 37] width 25 height 25
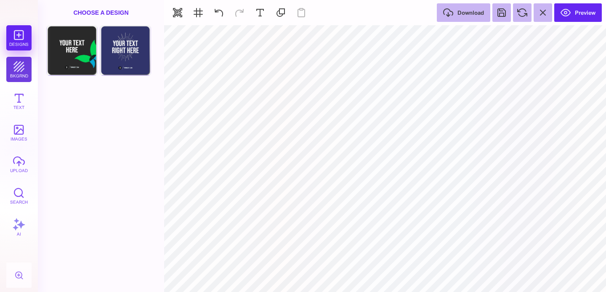
click at [19, 63] on button "bkgrnd" at bounding box center [18, 69] width 25 height 25
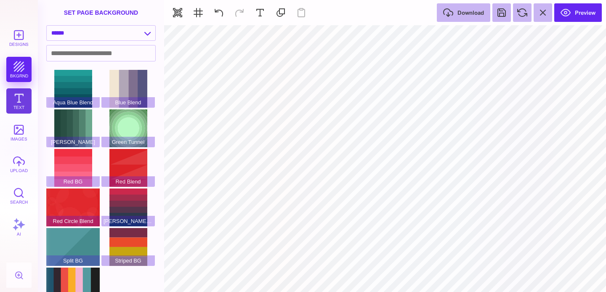
click at [21, 90] on button "Text" at bounding box center [18, 100] width 25 height 25
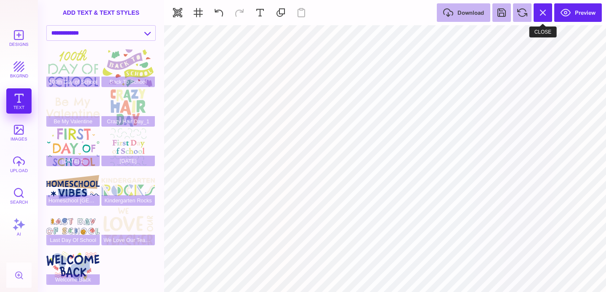
click at [547, 13] on button at bounding box center [542, 12] width 19 height 19
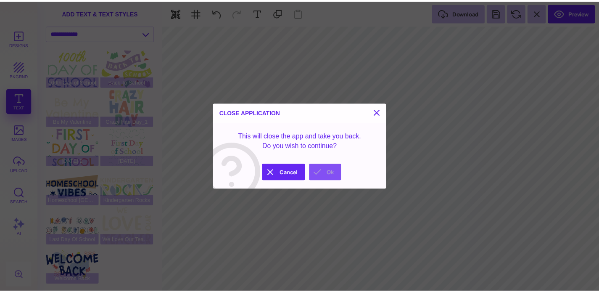
drag, startPoint x: 328, startPoint y: 176, endPoint x: 545, endPoint y: 133, distance: 221.2
click at [328, 176] on button "Ok" at bounding box center [328, 173] width 32 height 17
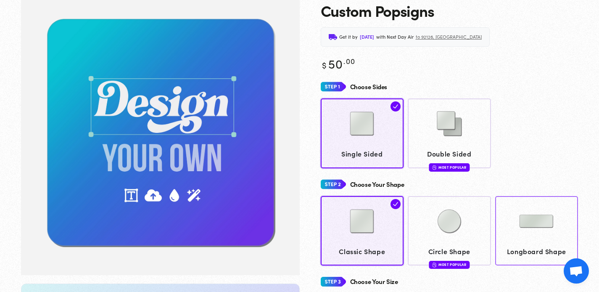
scroll to position [154, 0]
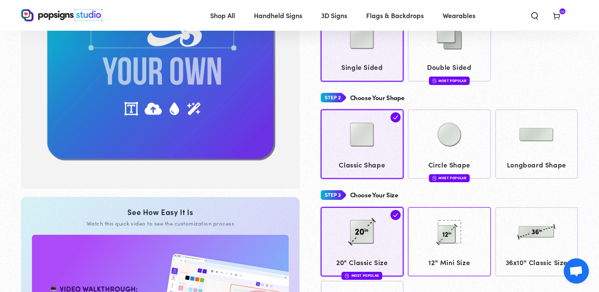
click at [446, 239] on img at bounding box center [450, 232] width 42 height 42
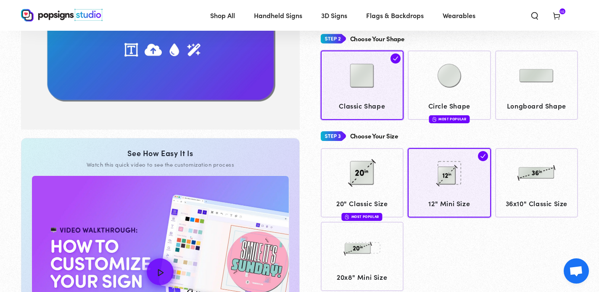
scroll to position [339, 0]
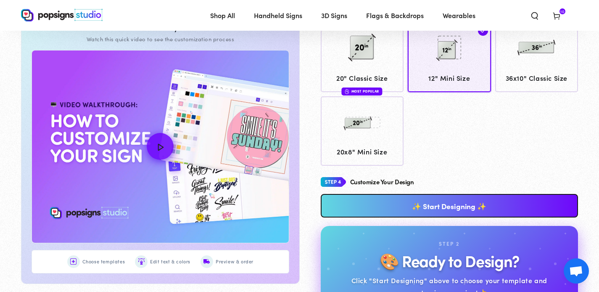
click at [458, 209] on link "✨ Start Designing ✨" at bounding box center [450, 206] width 258 height 24
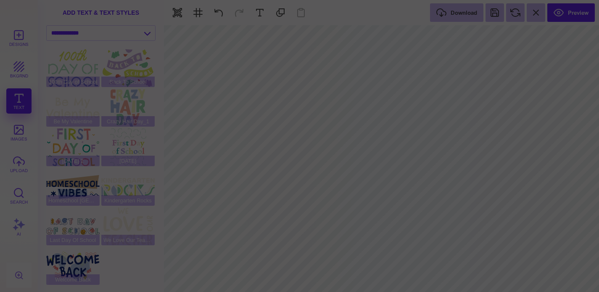
scroll to position [0, 0]
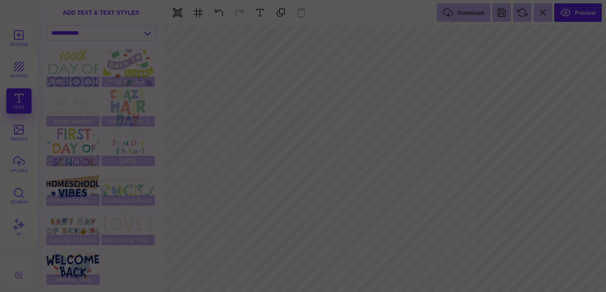
type input "*"
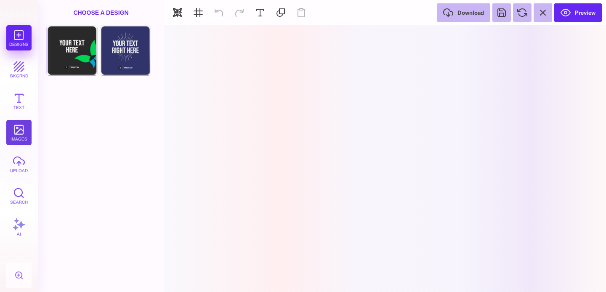
click at [15, 126] on button "images" at bounding box center [18, 132] width 25 height 25
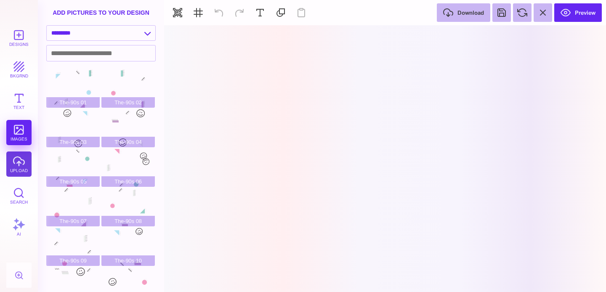
click at [18, 167] on button "upload" at bounding box center [18, 163] width 25 height 25
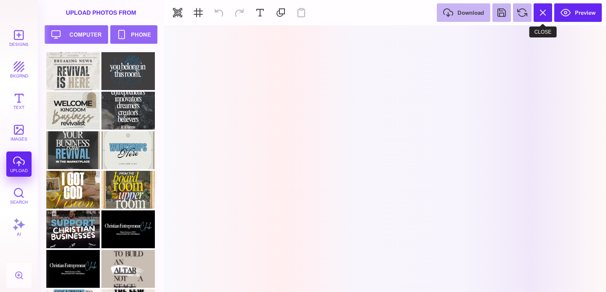
click at [541, 14] on button at bounding box center [542, 12] width 19 height 19
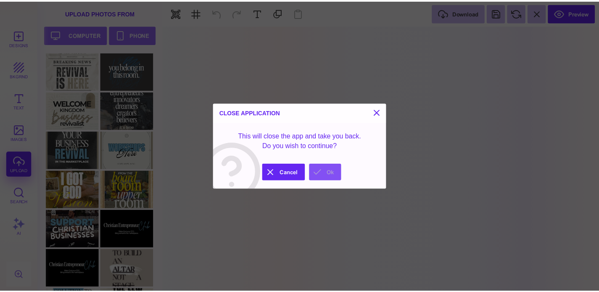
drag, startPoint x: 325, startPoint y: 173, endPoint x: 384, endPoint y: 202, distance: 66.2
click at [325, 173] on button "Ok" at bounding box center [328, 173] width 32 height 17
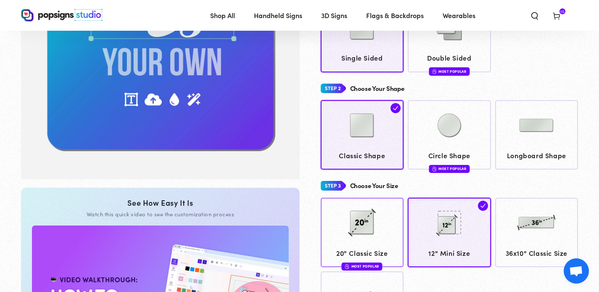
click at [376, 225] on img at bounding box center [362, 222] width 42 height 42
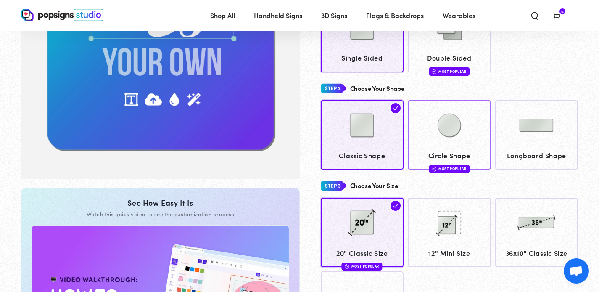
scroll to position [318, 0]
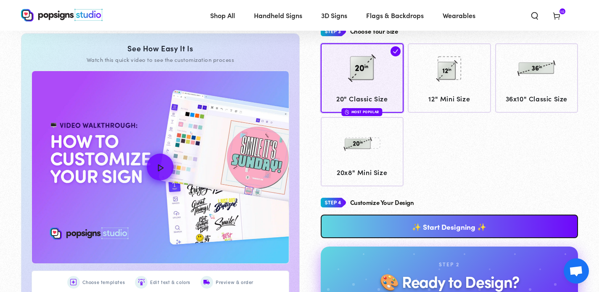
click at [472, 229] on link "✨ Start Designing ✨" at bounding box center [450, 226] width 258 height 24
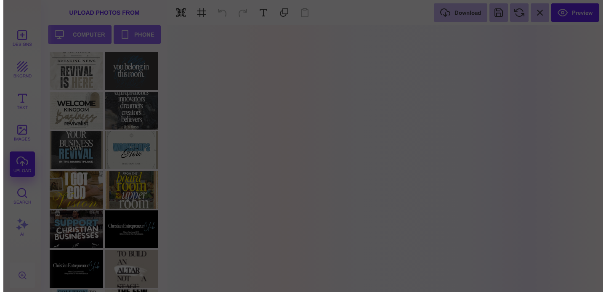
scroll to position [0, 0]
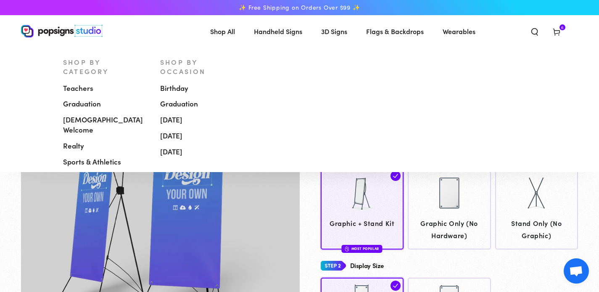
click at [275, 33] on span "Handheld Signs" at bounding box center [278, 31] width 48 height 12
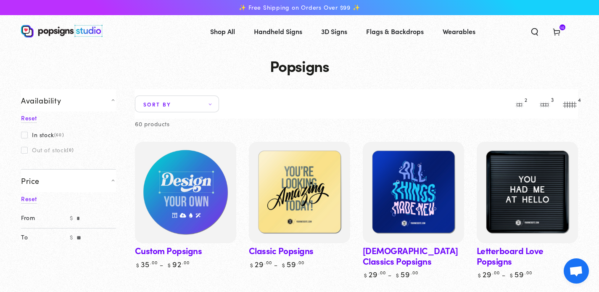
click at [166, 209] on img at bounding box center [185, 192] width 104 height 104
click at [147, 152] on img at bounding box center [185, 192] width 104 height 104
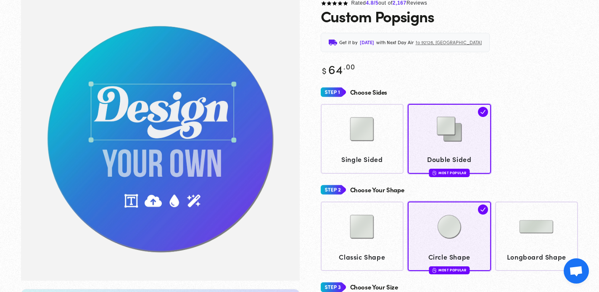
scroll to position [63, 0]
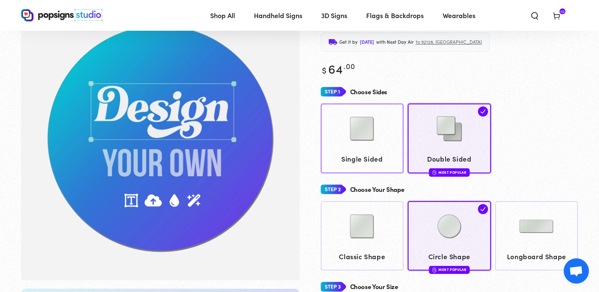
click at [357, 142] on img at bounding box center [362, 129] width 42 height 42
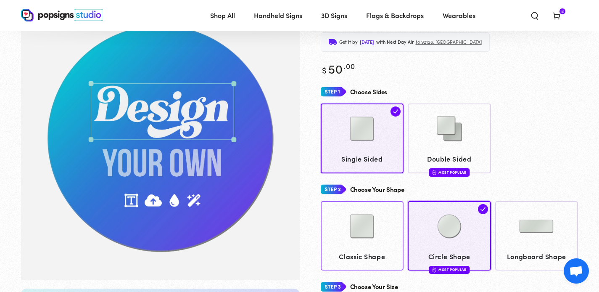
click at [366, 232] on img at bounding box center [362, 226] width 42 height 42
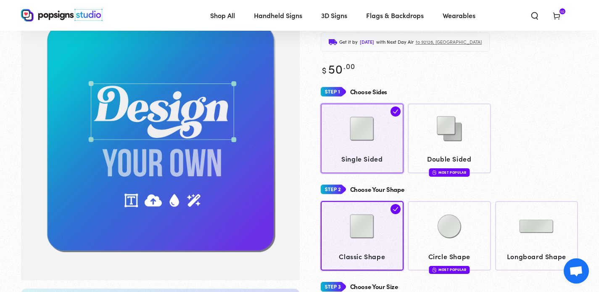
scroll to position [199, 0]
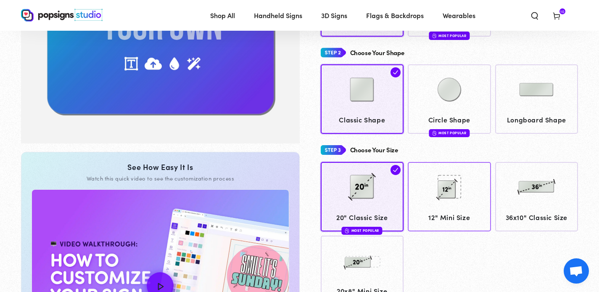
click at [443, 199] on img at bounding box center [450, 187] width 42 height 42
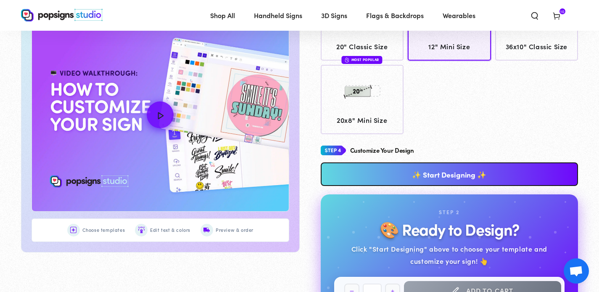
click at [477, 175] on link "✨ Start Designing ✨" at bounding box center [450, 174] width 258 height 24
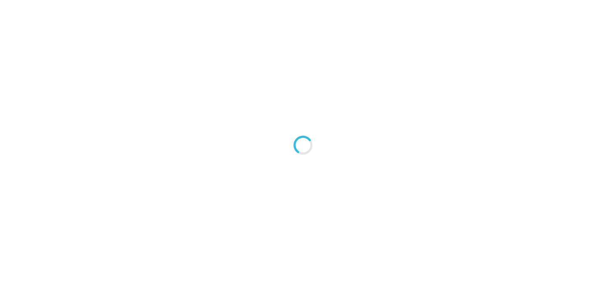
type textarea "An ancient tree with a door leading to a magical world"
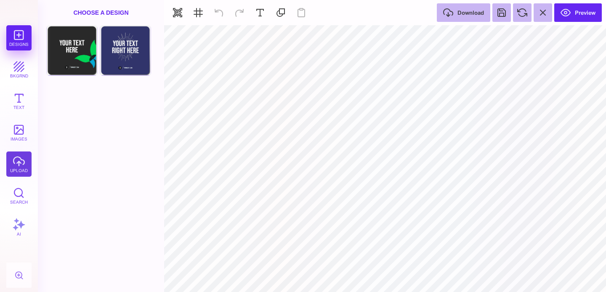
click at [16, 165] on button "upload" at bounding box center [18, 163] width 25 height 25
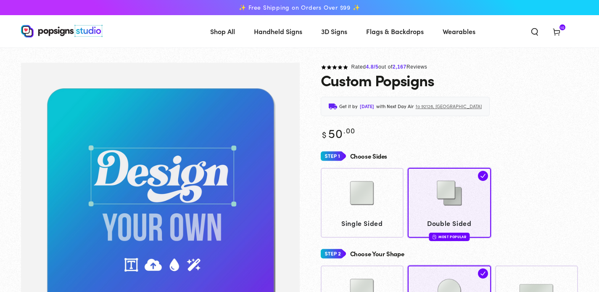
click at [167, 171] on img "Gallery Viewer" at bounding box center [160, 204] width 279 height 282
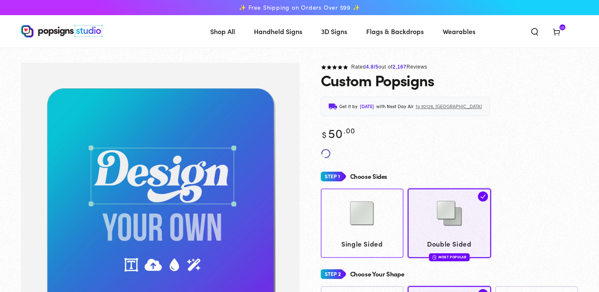
click at [364, 220] on img at bounding box center [362, 213] width 42 height 42
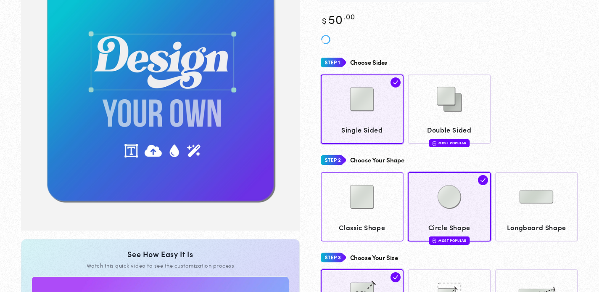
scroll to position [135, 0]
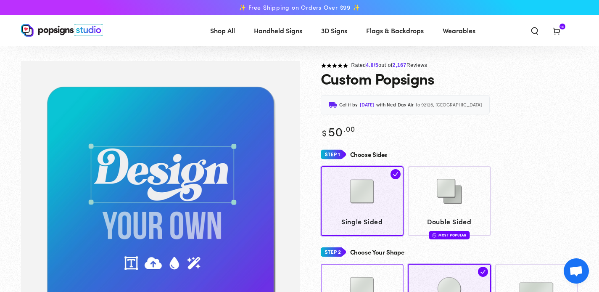
click at [370, 197] on img at bounding box center [362, 191] width 42 height 42
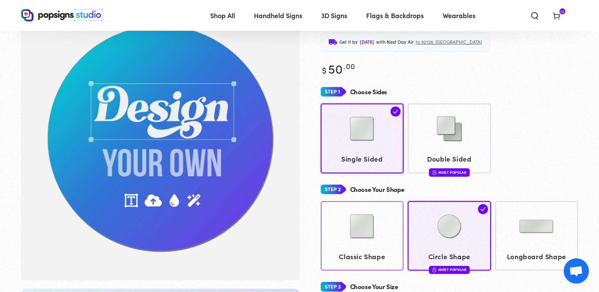
click at [360, 221] on img at bounding box center [362, 226] width 42 height 42
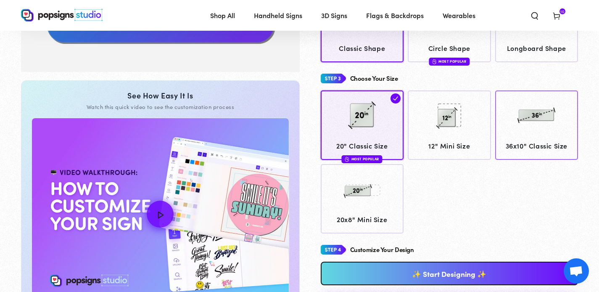
scroll to position [286, 0]
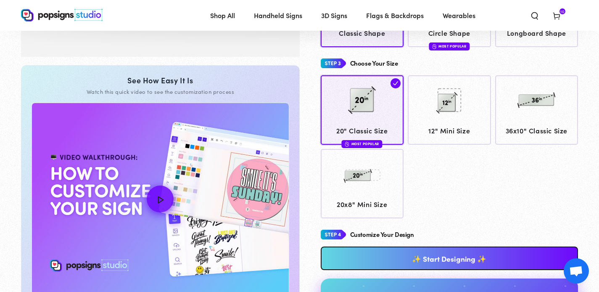
click at [471, 254] on link "✨ Start Designing ✨" at bounding box center [450, 258] width 258 height 24
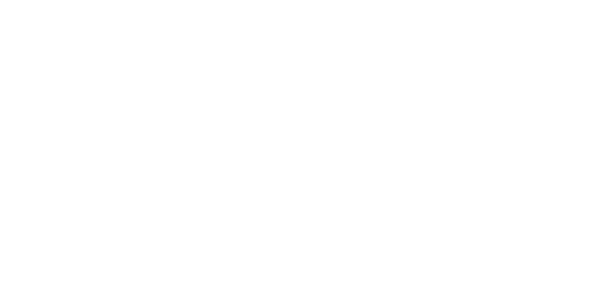
scroll to position [0, 0]
type textarea "An ancient tree with a door leading to a magical world"
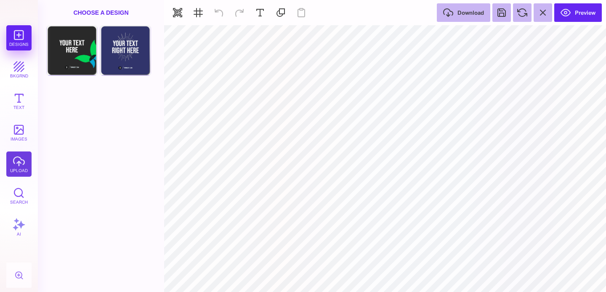
click at [19, 171] on button "upload" at bounding box center [18, 163] width 25 height 25
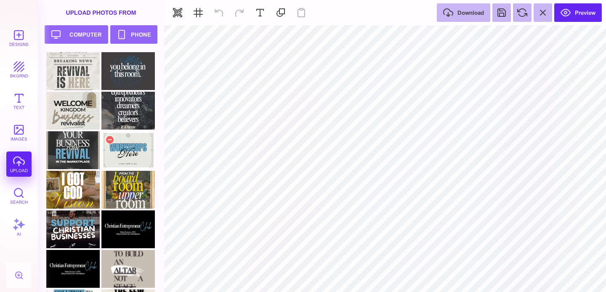
click at [136, 151] on div at bounding box center [127, 150] width 53 height 38
type input "#000000"
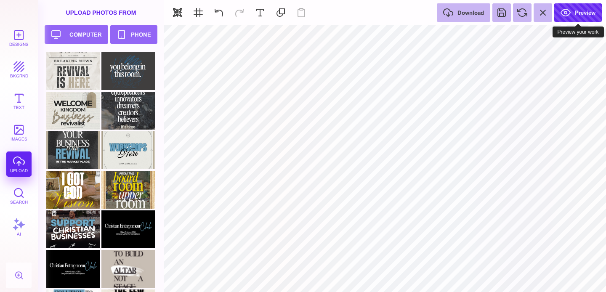
click at [587, 8] on button "Preview" at bounding box center [578, 12] width 48 height 19
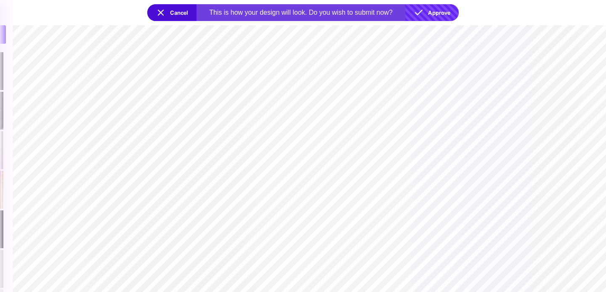
click at [440, 11] on button "Approve" at bounding box center [431, 12] width 53 height 17
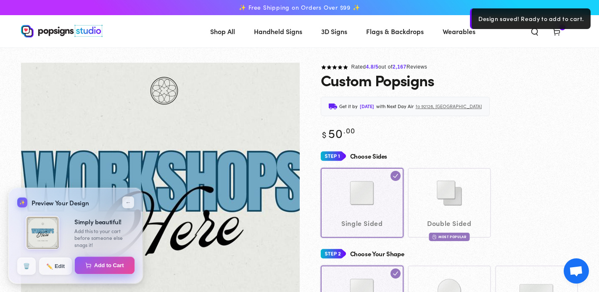
click at [108, 268] on button "Add to Cart" at bounding box center [105, 266] width 60 height 18
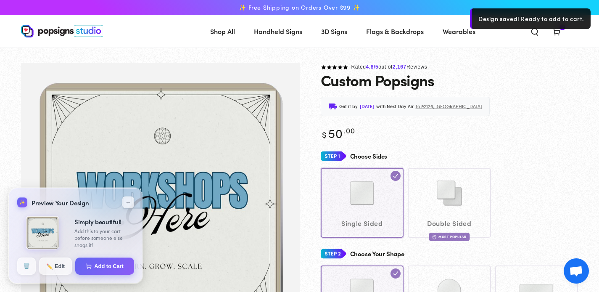
select select "**********"
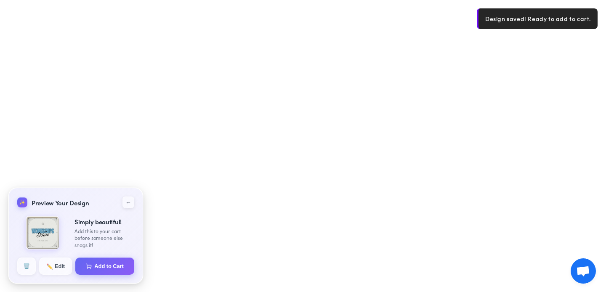
select select "**********"
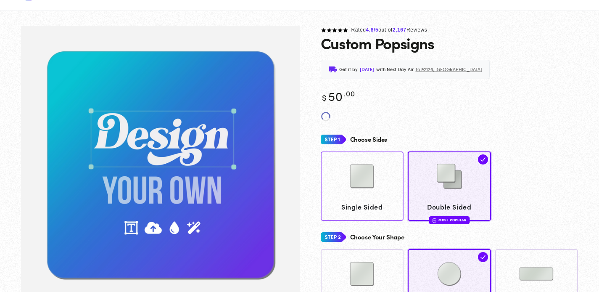
click at [359, 172] on img at bounding box center [362, 176] width 42 height 42
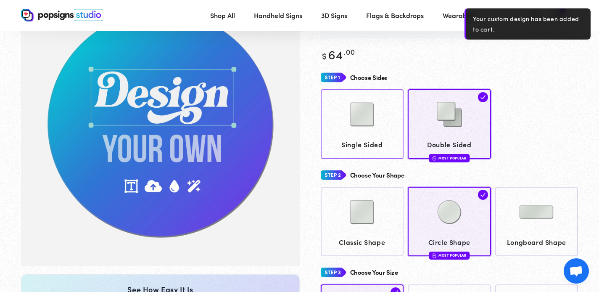
scroll to position [78, 0]
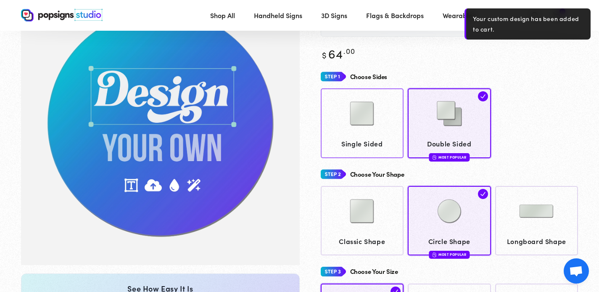
click at [355, 143] on span "Single Sided" at bounding box center [362, 144] width 75 height 12
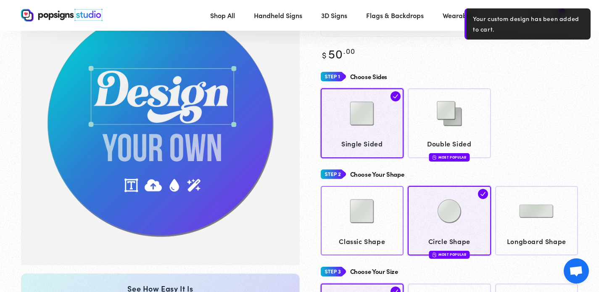
click at [355, 220] on img at bounding box center [362, 211] width 42 height 42
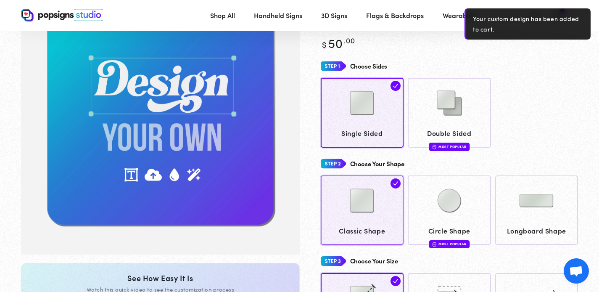
scroll to position [207, 0]
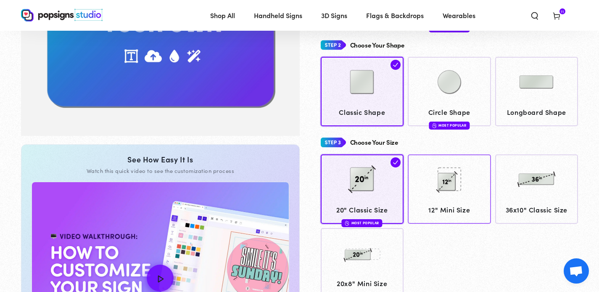
click at [468, 196] on img at bounding box center [450, 179] width 42 height 42
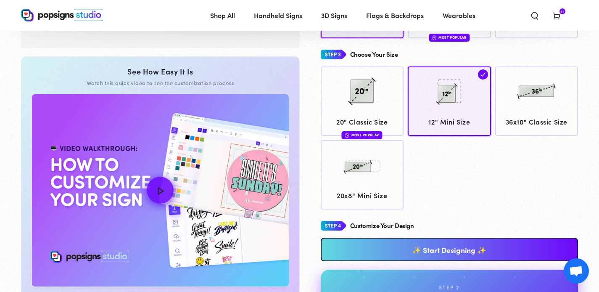
click at [518, 247] on link "✨ Start Designing ✨" at bounding box center [450, 250] width 258 height 24
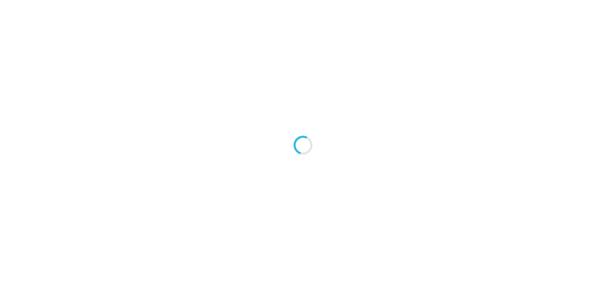
type textarea "An ancient tree with a door leading to a magical world"
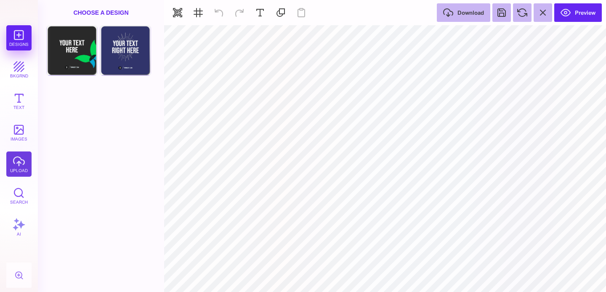
click at [21, 167] on button "upload" at bounding box center [18, 163] width 25 height 25
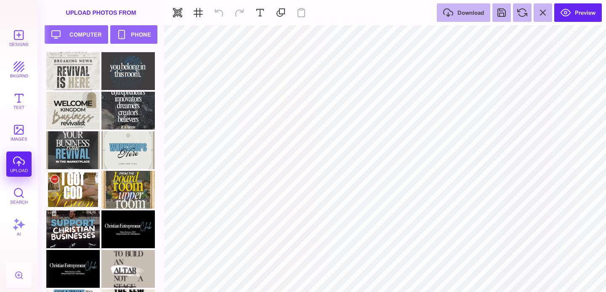
click at [74, 197] on div at bounding box center [72, 190] width 53 height 38
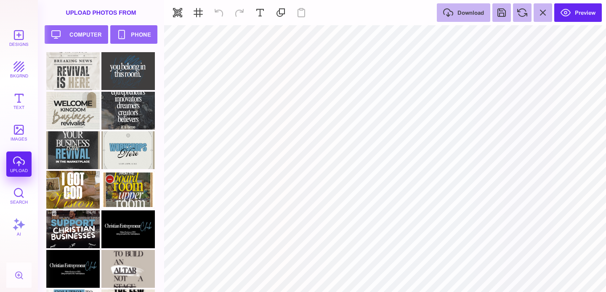
type input "#000000"
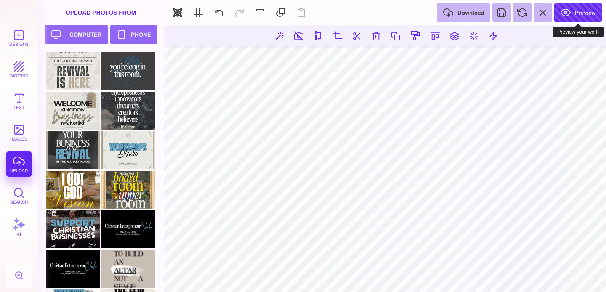
click at [576, 15] on button "Preview" at bounding box center [578, 12] width 48 height 19
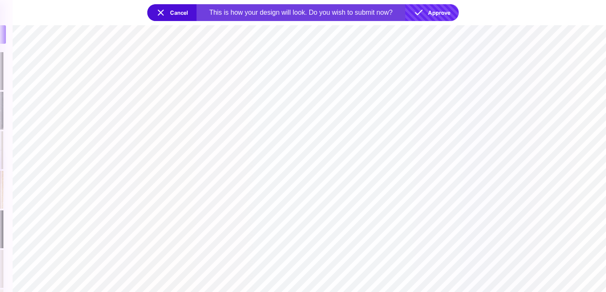
click at [442, 11] on button "Approve" at bounding box center [431, 12] width 53 height 17
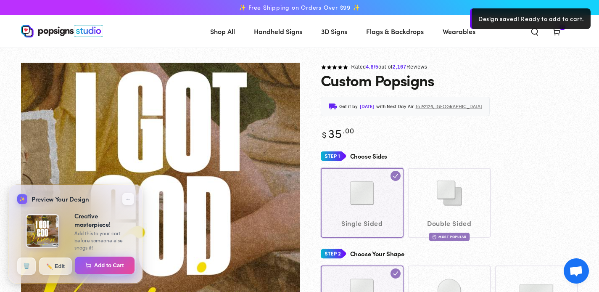
click at [107, 265] on button "Add to Cart" at bounding box center [105, 266] width 60 height 18
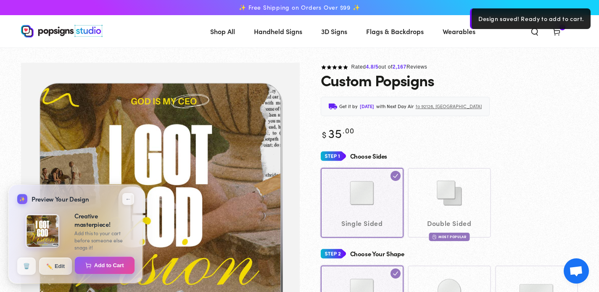
select select "**********"
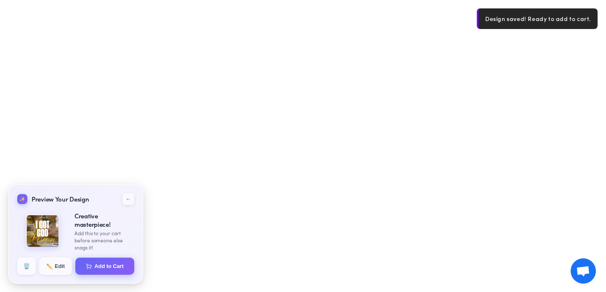
select select "**********"
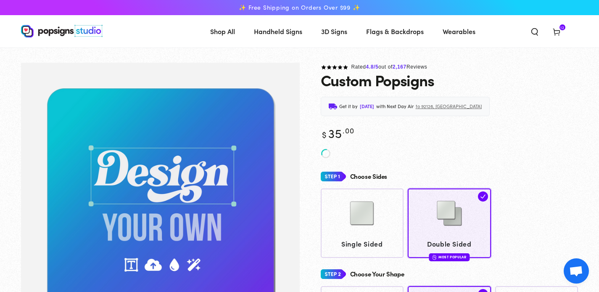
scroll to position [61, 0]
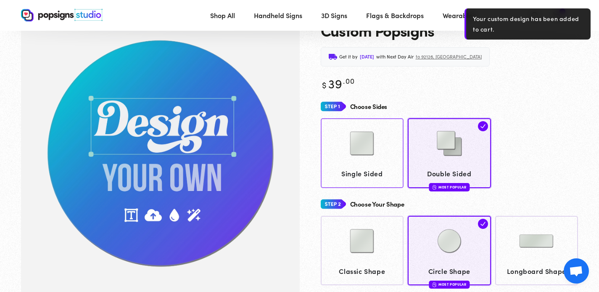
scroll to position [63, 0]
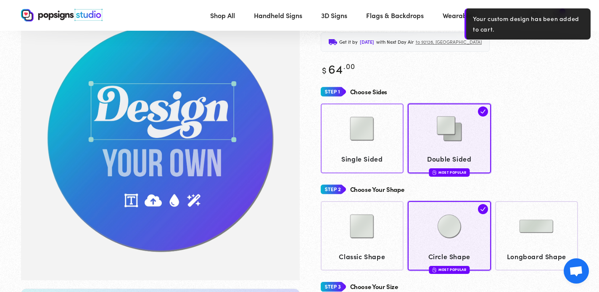
click at [368, 145] on img at bounding box center [362, 129] width 42 height 42
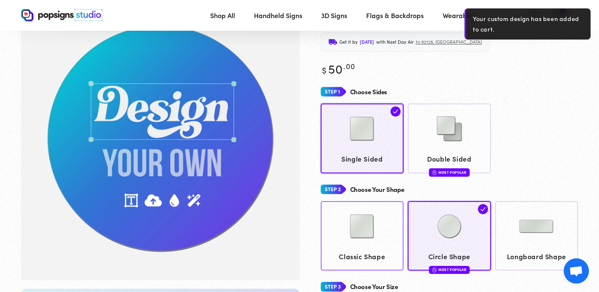
click at [367, 233] on img at bounding box center [362, 226] width 42 height 42
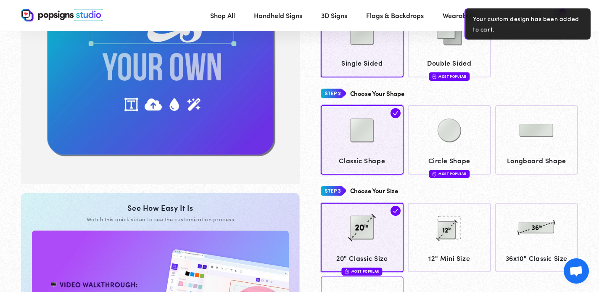
scroll to position [233, 0]
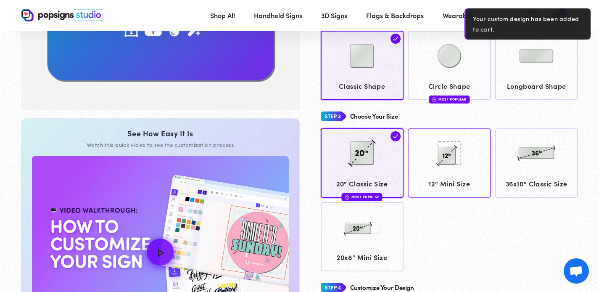
click at [465, 172] on img at bounding box center [450, 153] width 42 height 42
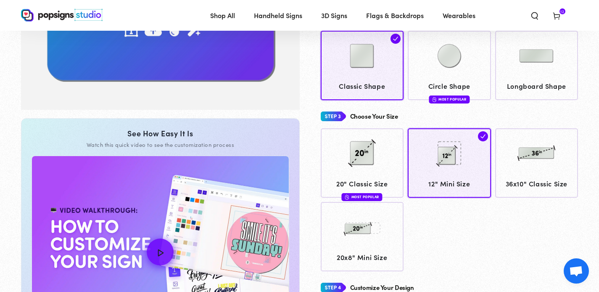
scroll to position [308, 0]
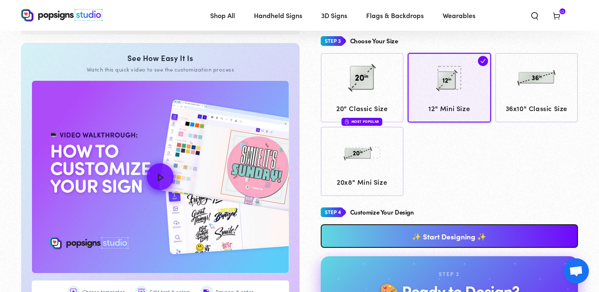
click at [527, 236] on link "✨ Start Designing ✨" at bounding box center [450, 236] width 258 height 24
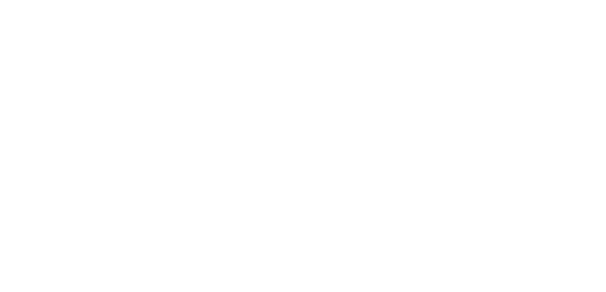
scroll to position [0, 0]
type textarea "An ancient tree with a door leading to a magical world"
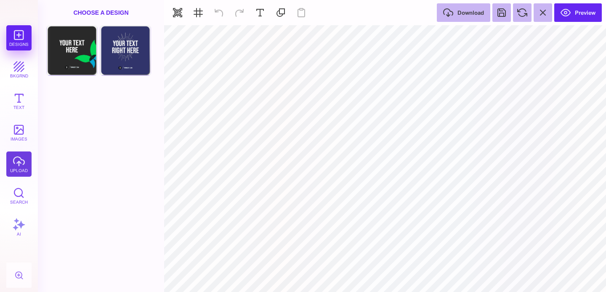
click at [16, 161] on button "upload" at bounding box center [18, 163] width 25 height 25
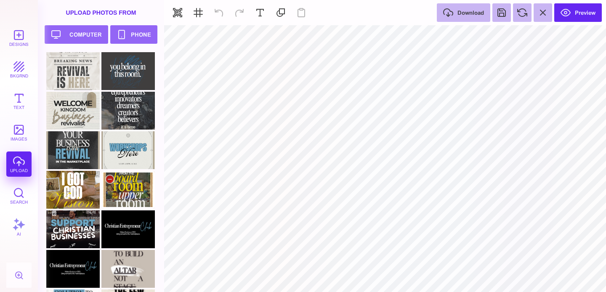
click at [130, 185] on div at bounding box center [127, 190] width 53 height 38
type input "#000000"
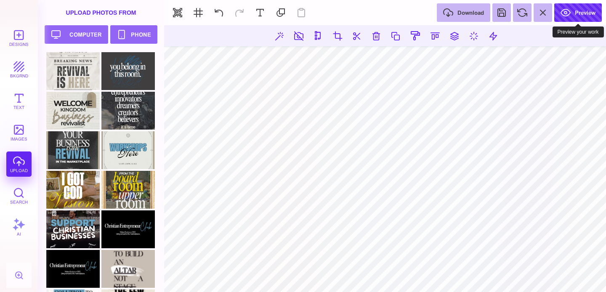
click at [567, 12] on button "Preview" at bounding box center [578, 12] width 48 height 19
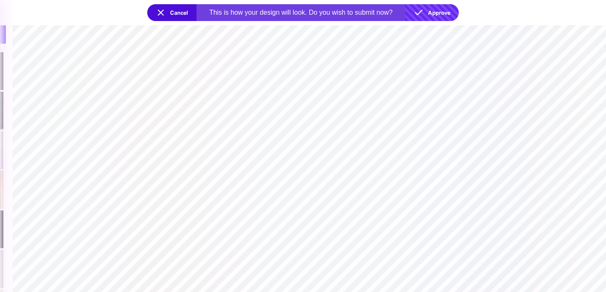
click at [449, 10] on button "Approve" at bounding box center [431, 12] width 53 height 17
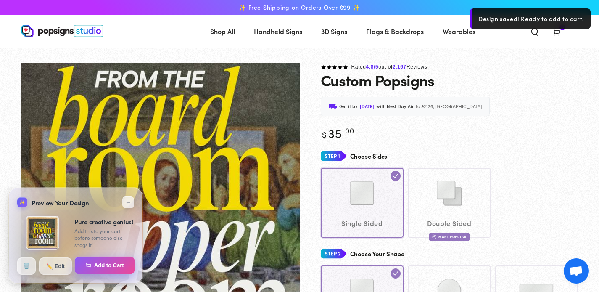
click at [105, 262] on button "Add to Cart" at bounding box center [105, 266] width 60 height 18
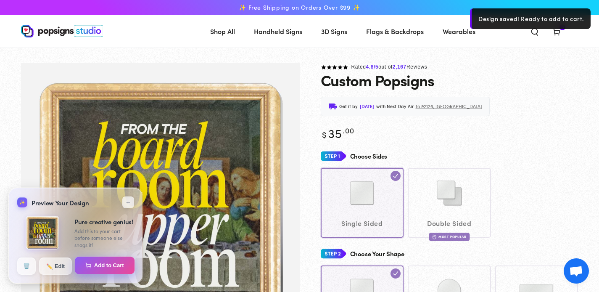
select select "**********"
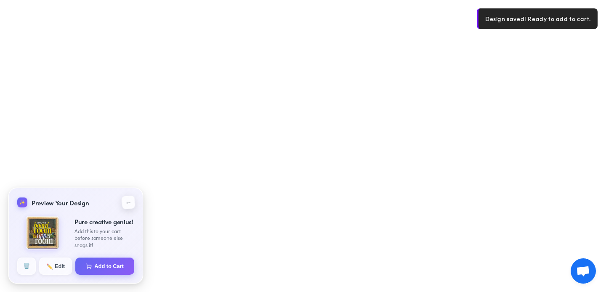
select select "**********"
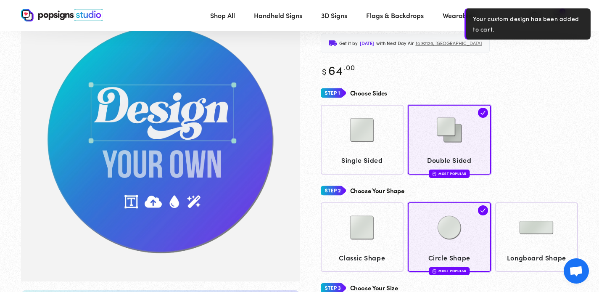
scroll to position [61, 0]
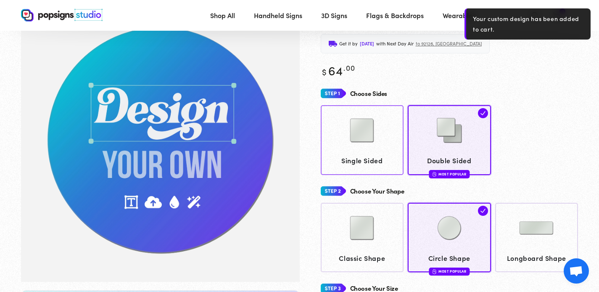
click at [360, 150] on img at bounding box center [362, 130] width 42 height 42
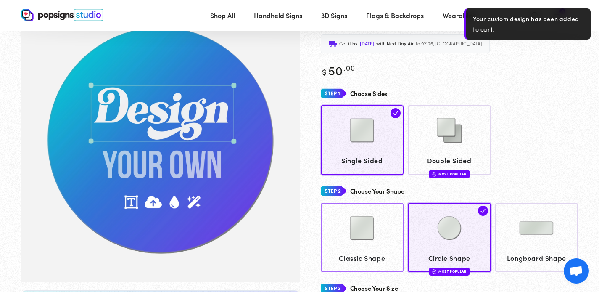
click at [365, 237] on img at bounding box center [362, 228] width 42 height 42
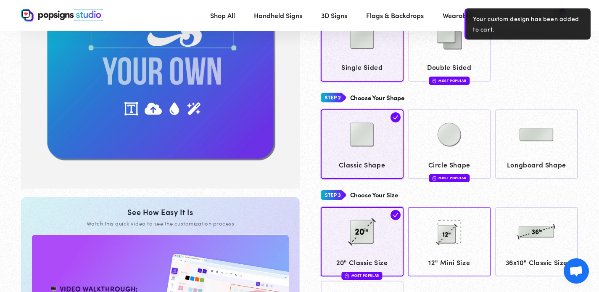
click at [451, 228] on img at bounding box center [450, 232] width 42 height 42
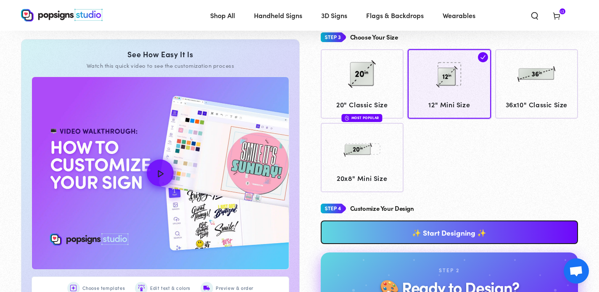
click at [471, 233] on link "✨ Start Designing ✨" at bounding box center [450, 232] width 258 height 24
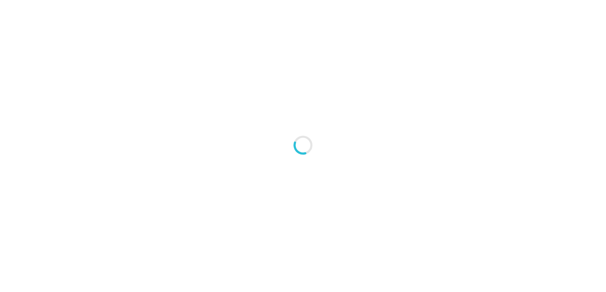
type textarea "An ancient tree with a door leading to a magical world"
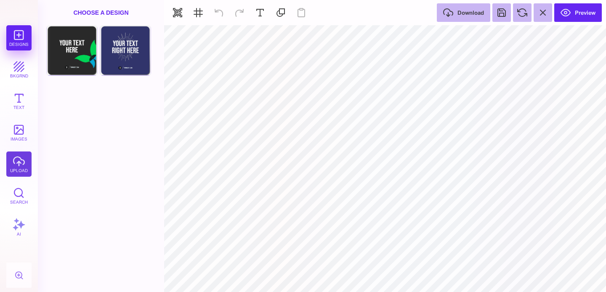
click at [11, 167] on button "upload" at bounding box center [18, 163] width 25 height 25
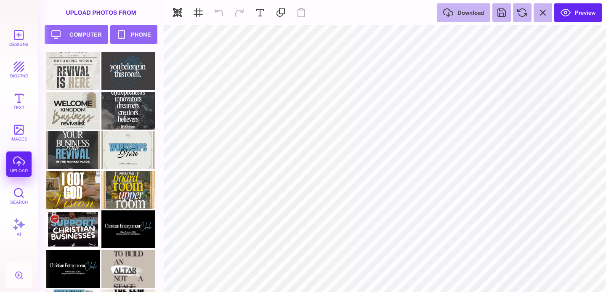
click at [63, 231] on div at bounding box center [72, 229] width 53 height 38
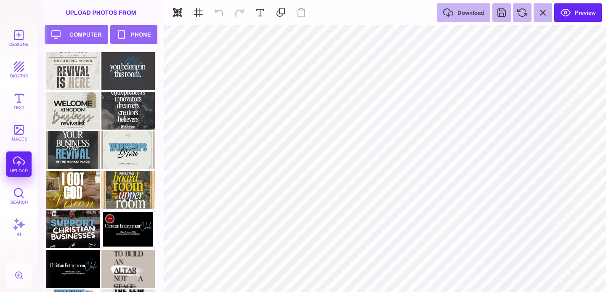
type input "#000000"
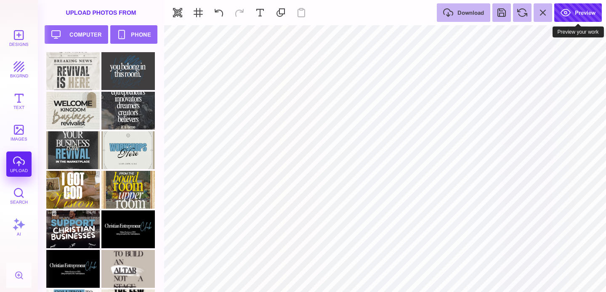
click at [571, 13] on button "Preview" at bounding box center [578, 12] width 48 height 19
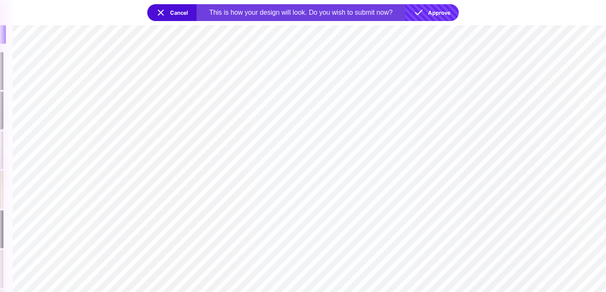
click at [437, 13] on button "Approve" at bounding box center [431, 12] width 53 height 17
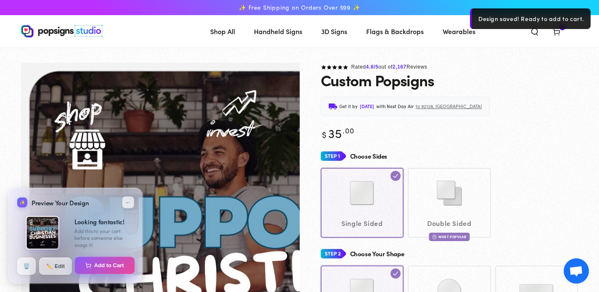
click at [103, 267] on button "Add to Cart" at bounding box center [105, 266] width 60 height 18
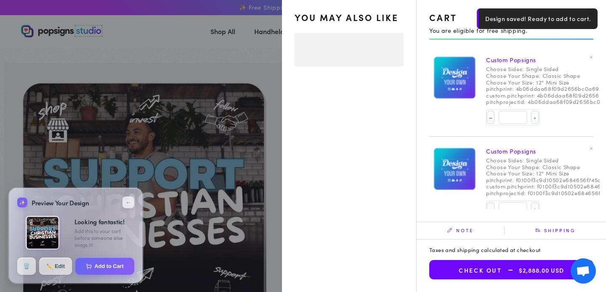
select select "**********"
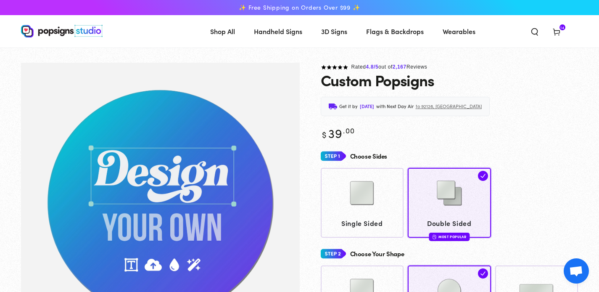
click at [560, 31] on use at bounding box center [556, 32] width 6 height 7
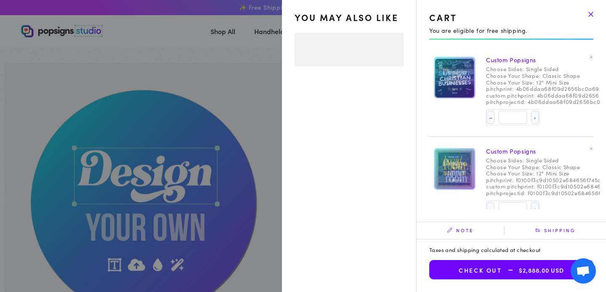
select select "**********"
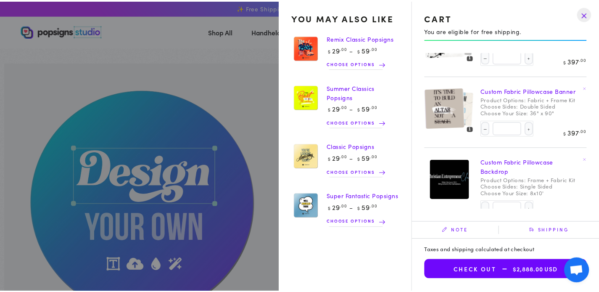
scroll to position [876, 0]
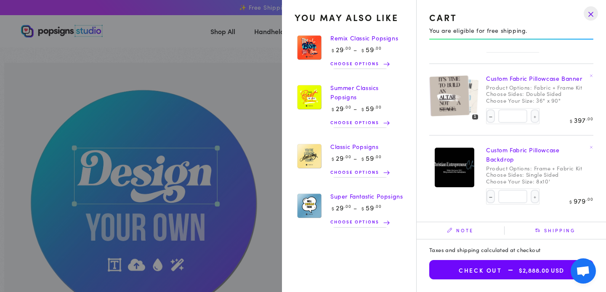
click at [546, 40] on summary "Cart 14 14 items" at bounding box center [557, 31] width 22 height 19
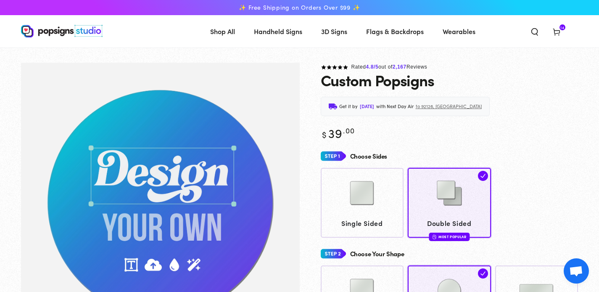
click at [330, 27] on span "3D Signs" at bounding box center [334, 31] width 26 height 12
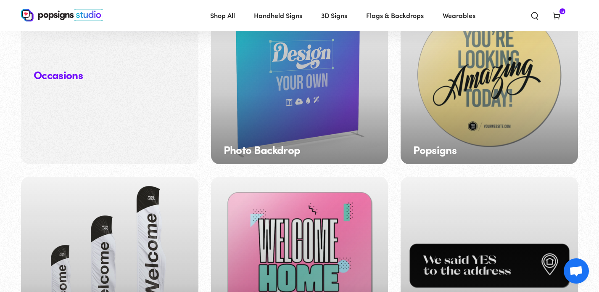
scroll to position [881, 0]
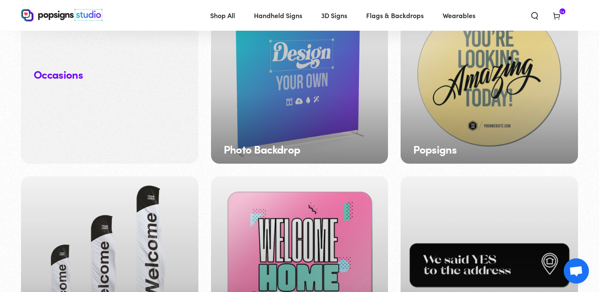
click at [314, 90] on div "Photo Backdrop" at bounding box center [299, 74] width 177 height 177
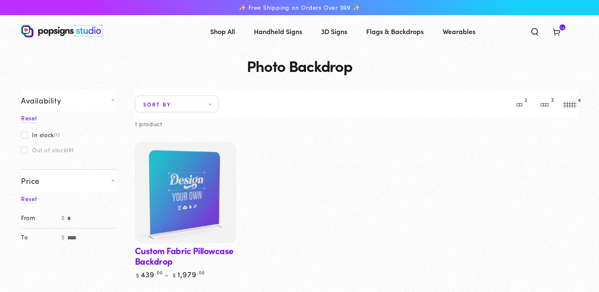
click at [179, 175] on img at bounding box center [185, 192] width 104 height 104
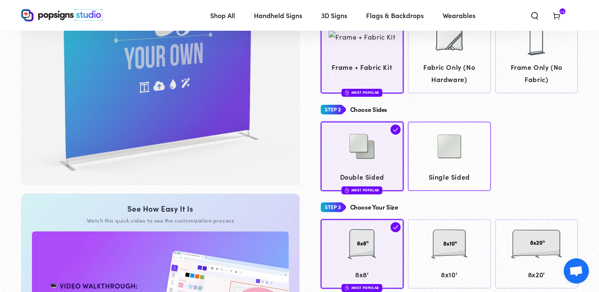
scroll to position [155, 0]
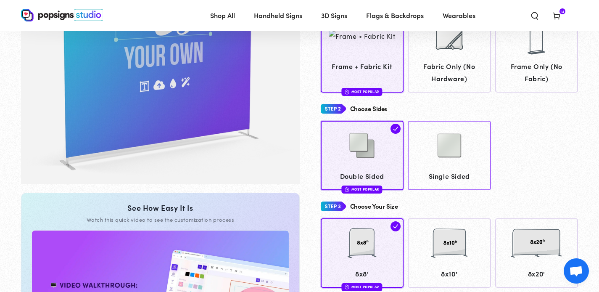
click at [447, 147] on img at bounding box center [450, 145] width 42 height 42
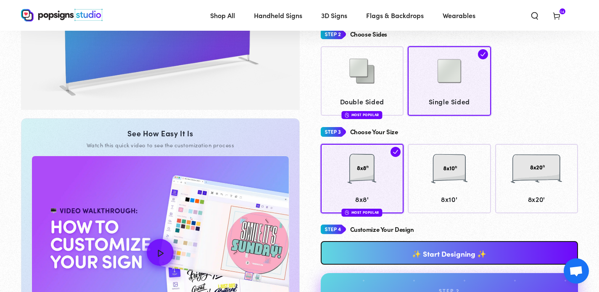
scroll to position [252, 0]
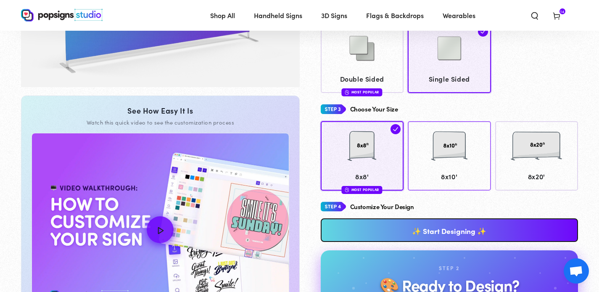
click at [466, 162] on div at bounding box center [449, 147] width 75 height 42
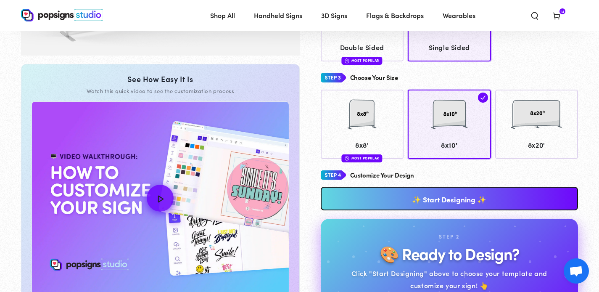
scroll to position [294, 0]
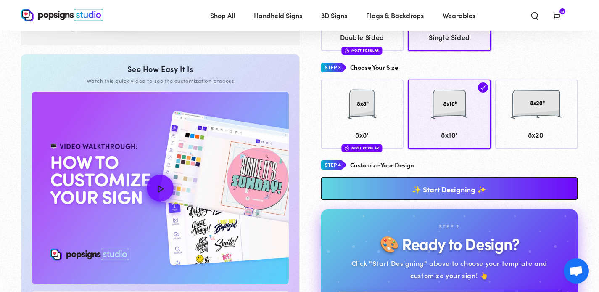
click at [468, 191] on link "✨ Start Designing ✨" at bounding box center [450, 189] width 258 height 24
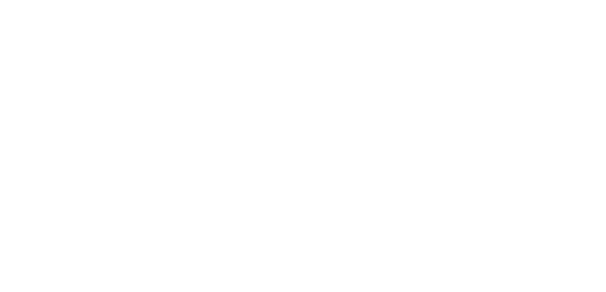
scroll to position [0, 0]
type textarea "An ancient tree with a door leading to a magical world"
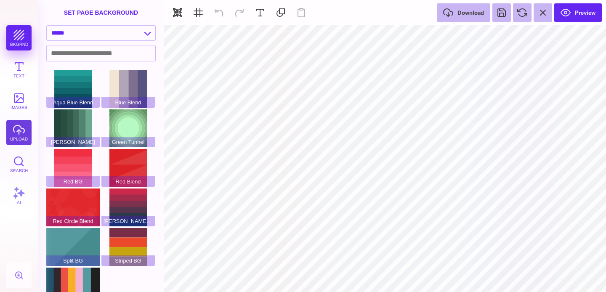
click at [16, 127] on button "upload" at bounding box center [18, 132] width 25 height 25
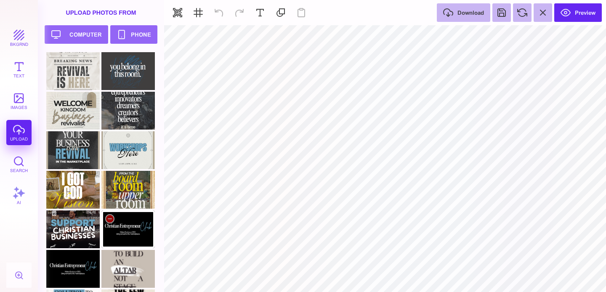
click at [137, 219] on div at bounding box center [127, 229] width 53 height 38
type input "#000000"
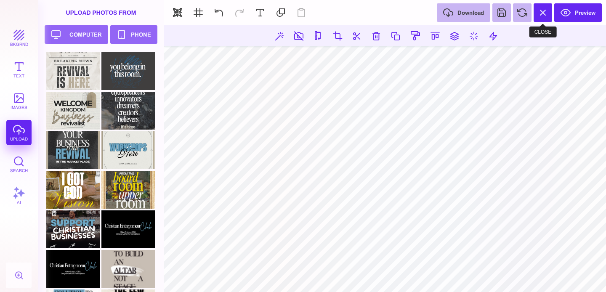
click at [541, 12] on button at bounding box center [542, 12] width 19 height 19
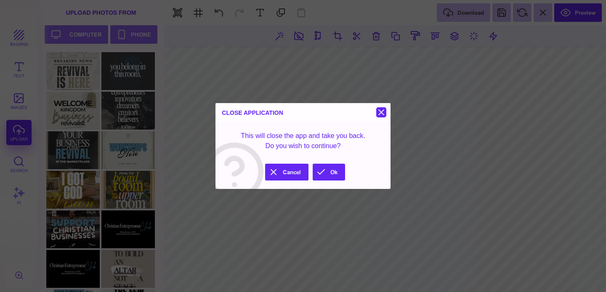
click at [385, 108] on button at bounding box center [381, 112] width 10 height 10
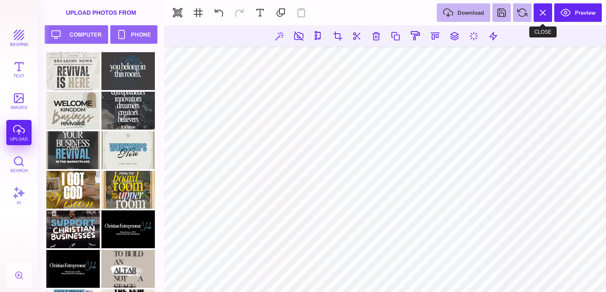
click at [545, 8] on button at bounding box center [542, 12] width 19 height 19
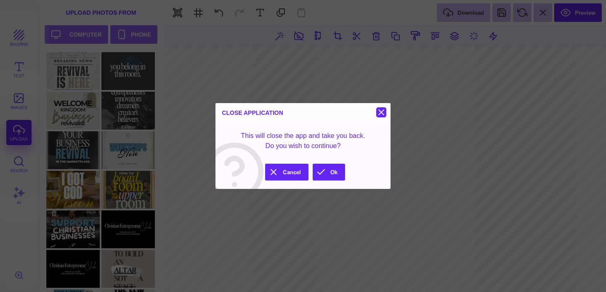
click at [381, 111] on button at bounding box center [381, 112] width 10 height 10
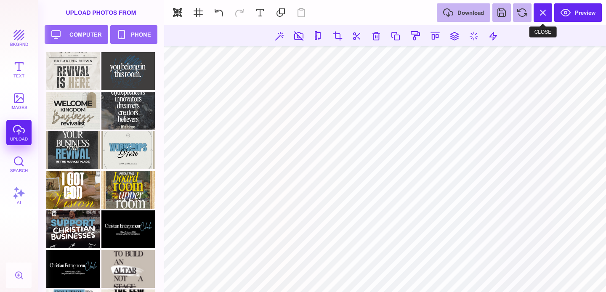
click at [543, 16] on button at bounding box center [542, 12] width 19 height 19
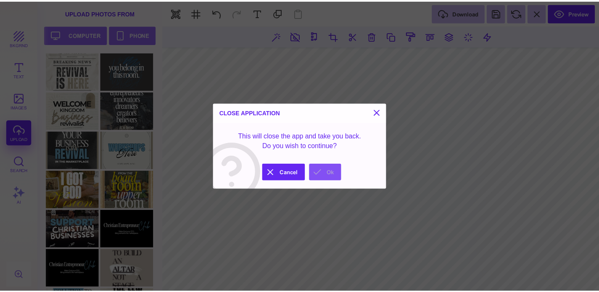
drag, startPoint x: 329, startPoint y: 173, endPoint x: 558, endPoint y: 37, distance: 266.4
click at [329, 173] on button "Ok" at bounding box center [328, 173] width 32 height 17
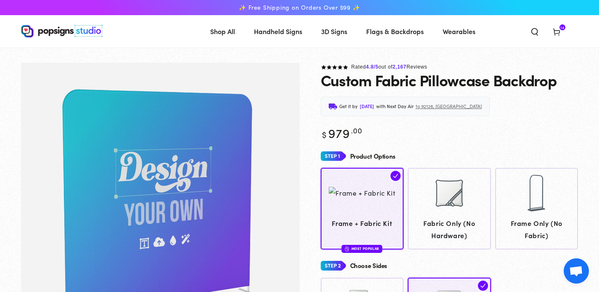
click at [553, 37] on span "Cart 14 14 items" at bounding box center [557, 31] width 22 height 19
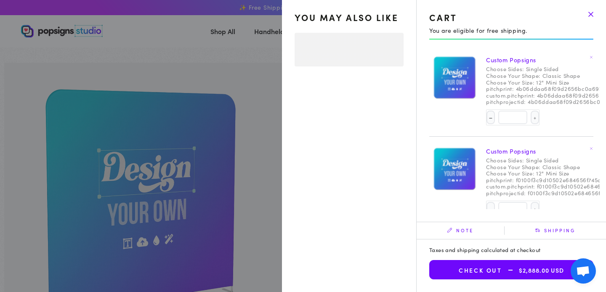
select select "**********"
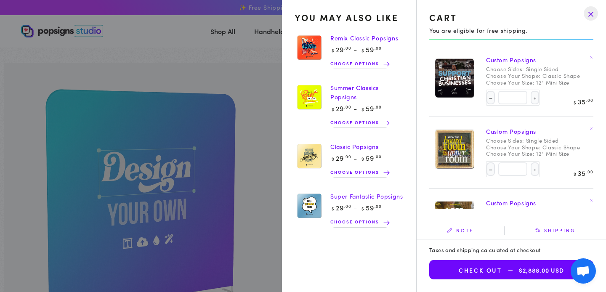
click at [507, 278] on button "Check out $2,888.00 USD" at bounding box center [511, 269] width 164 height 19
